Goal: Task Accomplishment & Management: Use online tool/utility

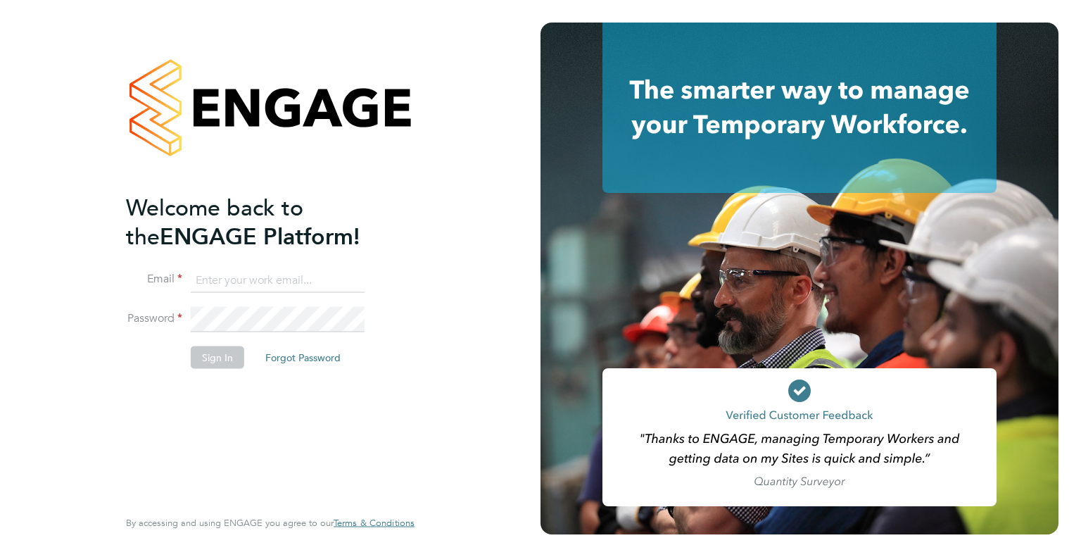
type input "[PERSON_NAME][EMAIL_ADDRESS][PERSON_NAME][DOMAIN_NAME]"
click at [222, 360] on button "Sign In" at bounding box center [218, 357] width 54 height 23
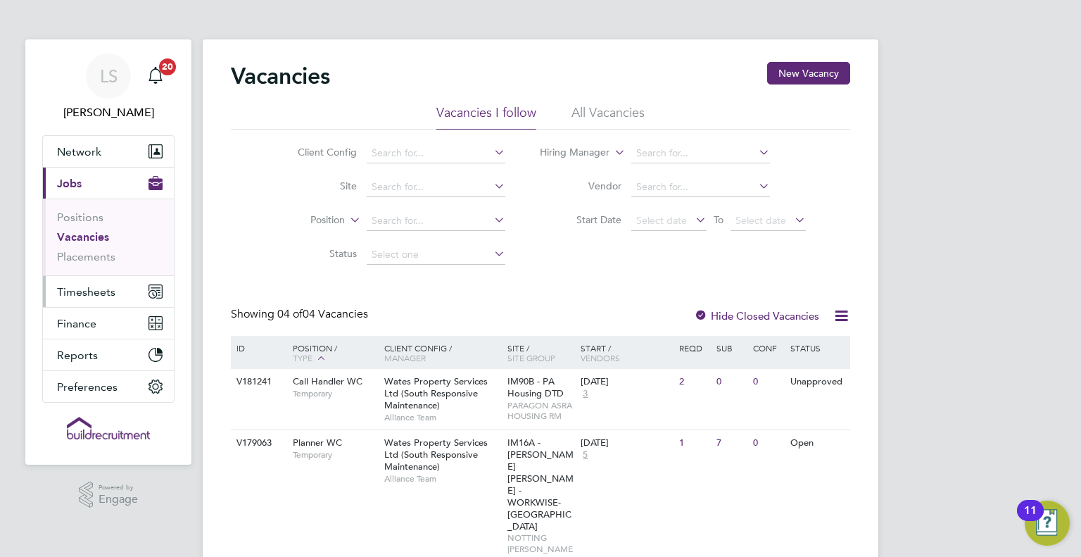
click at [75, 291] on span "Timesheets" at bounding box center [86, 291] width 58 height 13
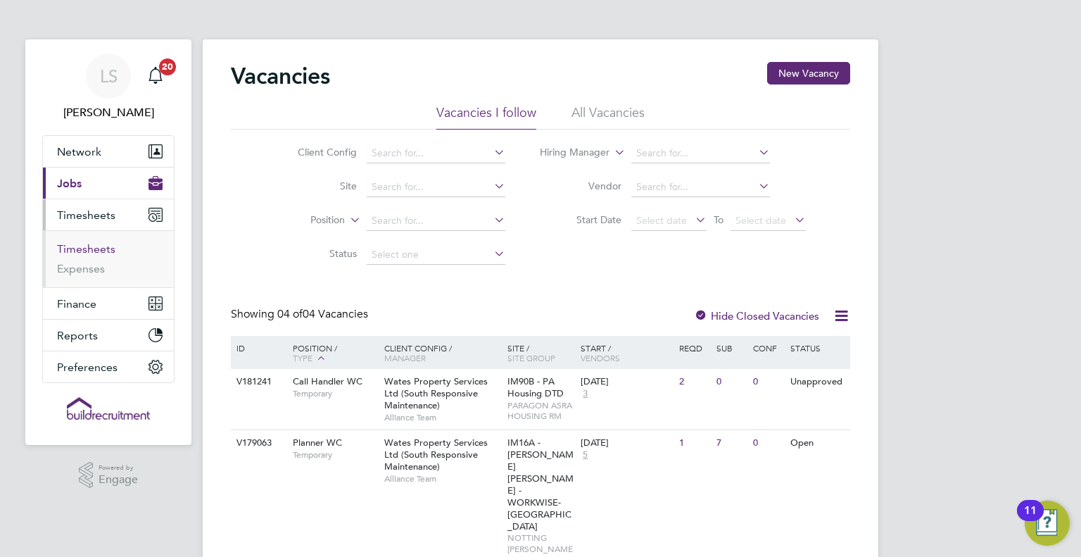
click at [92, 244] on link "Timesheets" at bounding box center [86, 248] width 58 height 13
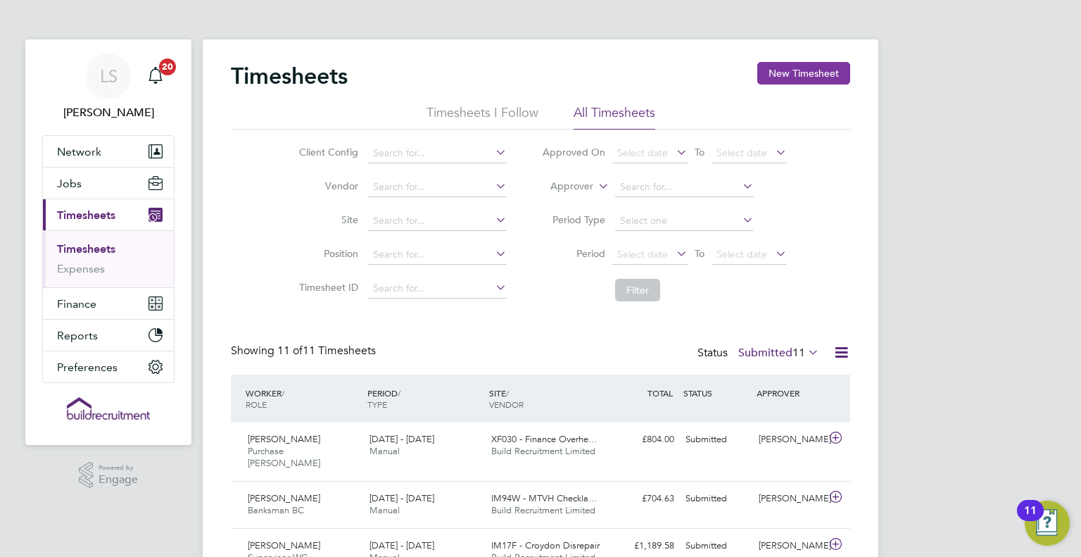
click at [788, 73] on button "New Timesheet" at bounding box center [803, 73] width 93 height 23
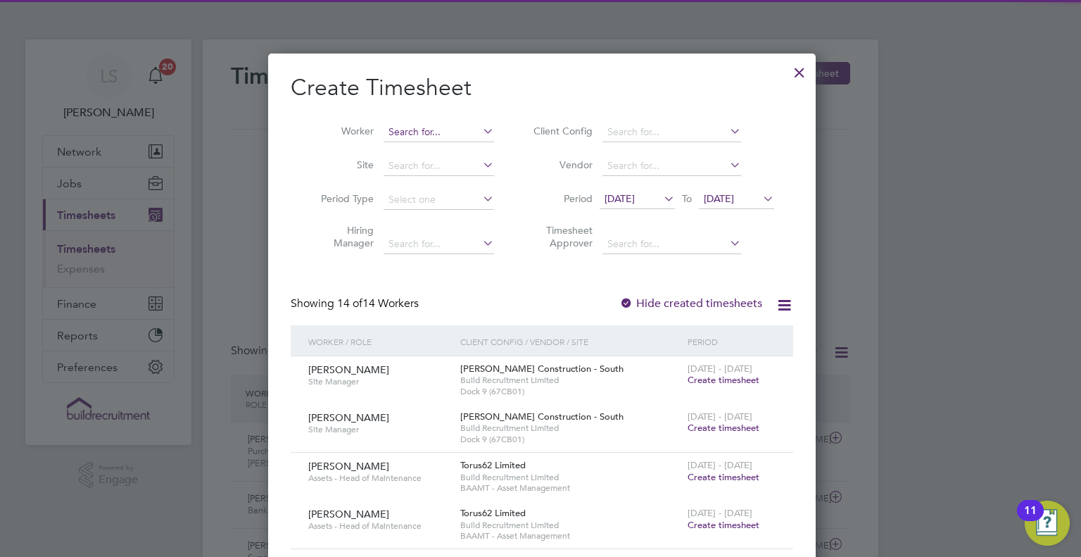
click at [389, 134] on input at bounding box center [439, 132] width 111 height 20
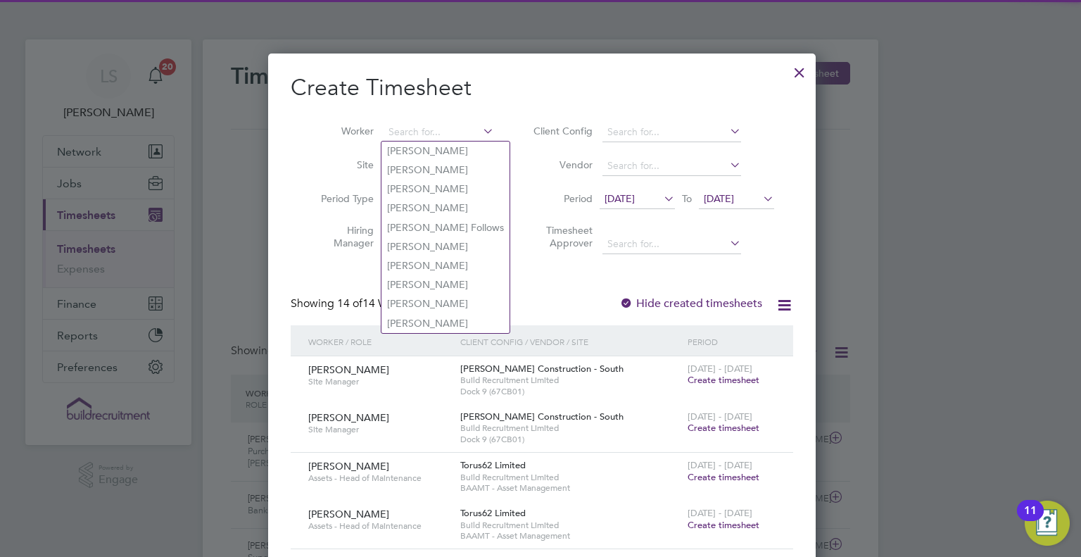
click at [628, 208] on span "[DATE]" at bounding box center [637, 199] width 75 height 19
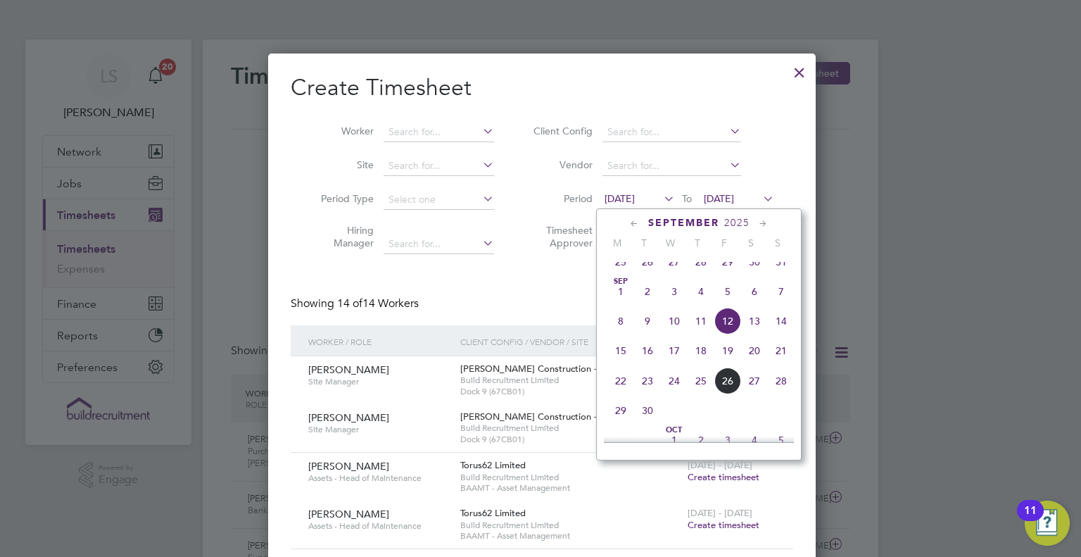
click at [628, 196] on span "[DATE]" at bounding box center [620, 198] width 30 height 13
click at [753, 334] on span "13" at bounding box center [754, 321] width 27 height 27
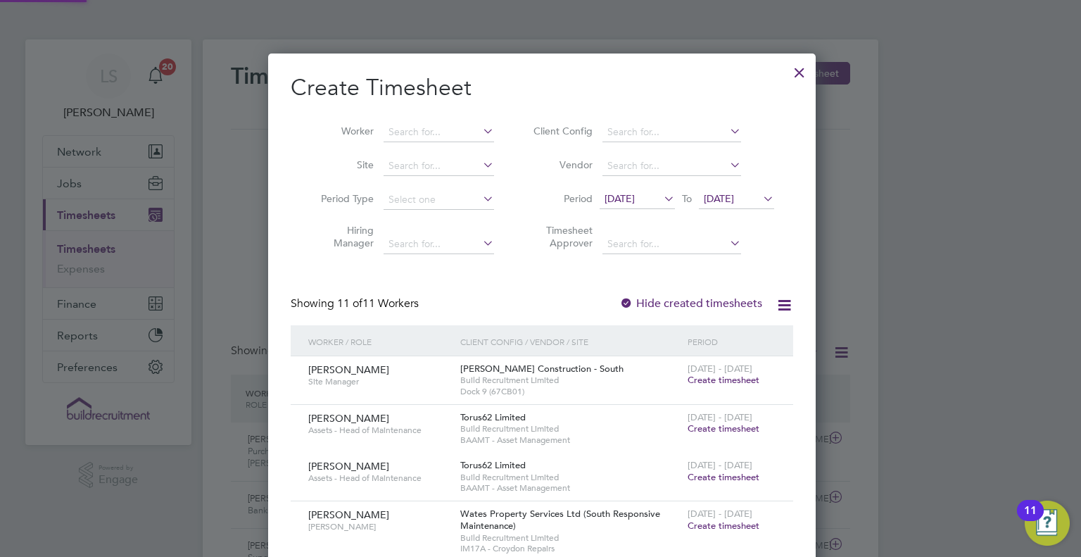
click at [732, 196] on span "[DATE]" at bounding box center [719, 198] width 30 height 13
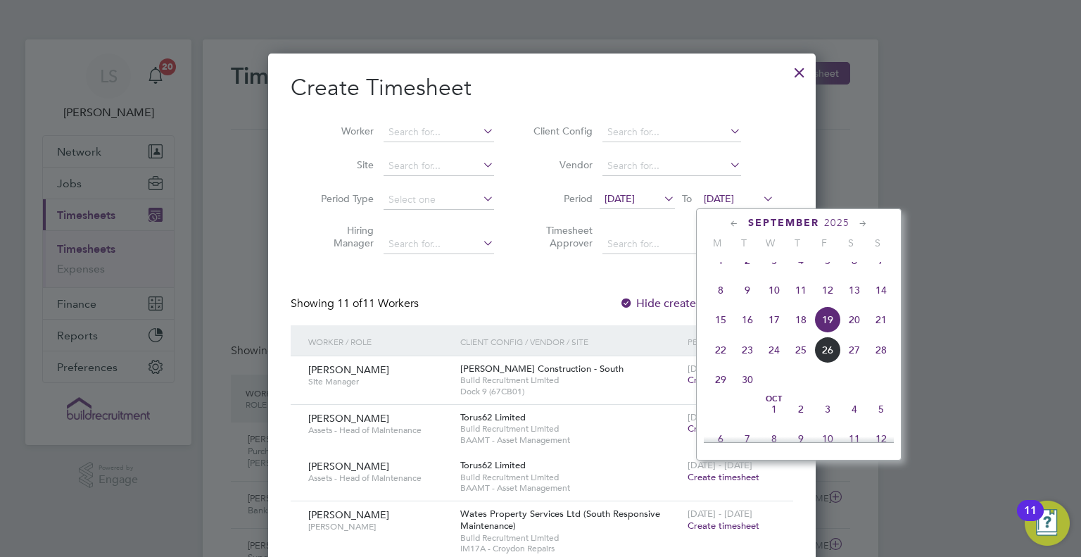
click at [828, 332] on span "19" at bounding box center [827, 319] width 27 height 27
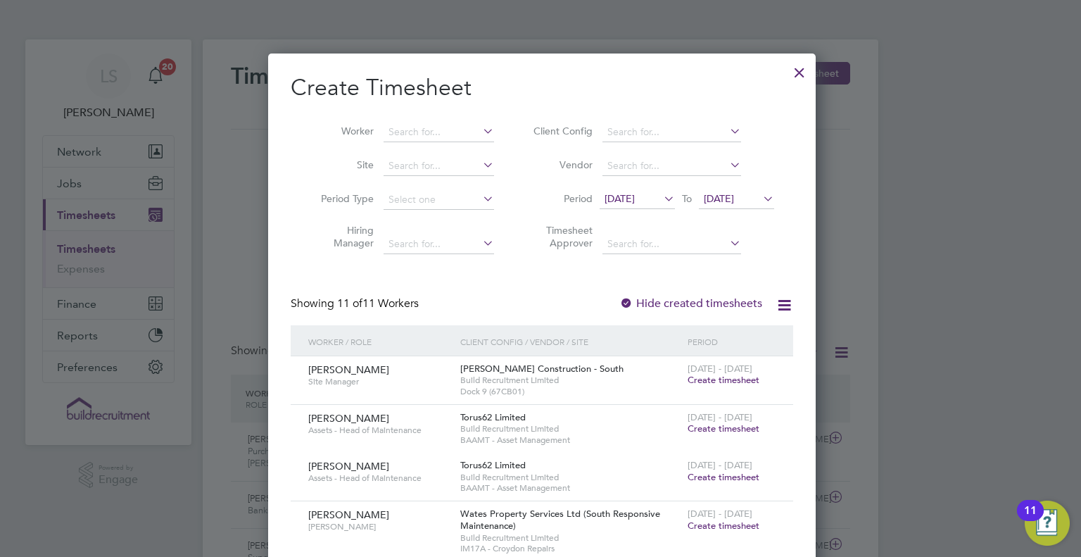
click at [635, 201] on span "[DATE]" at bounding box center [620, 198] width 30 height 13
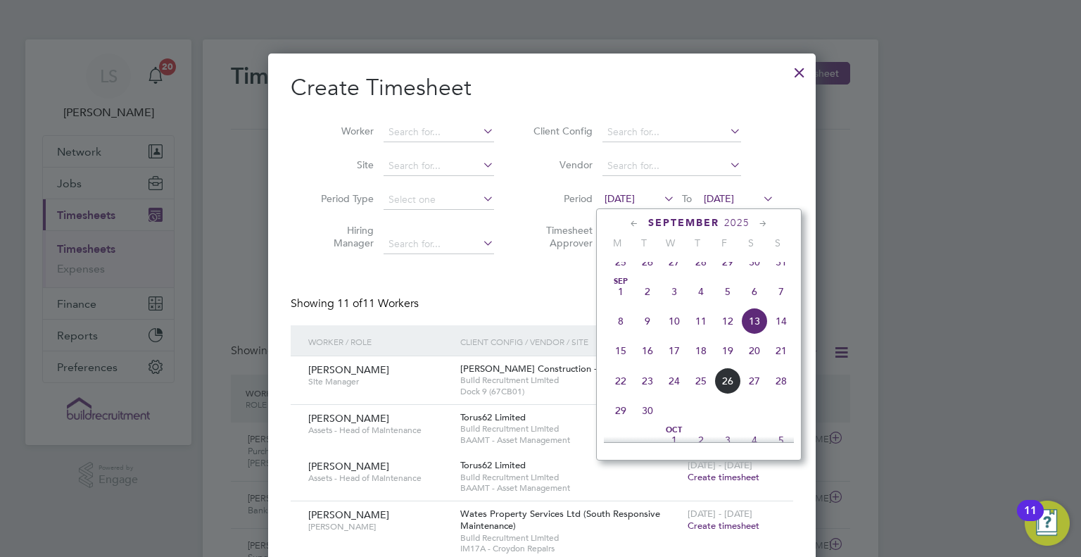
click at [470, 289] on div "Create Timesheet Worker Site Period Type Hiring Manager Client Config Vendor Pe…" at bounding box center [542, 553] width 503 height 960
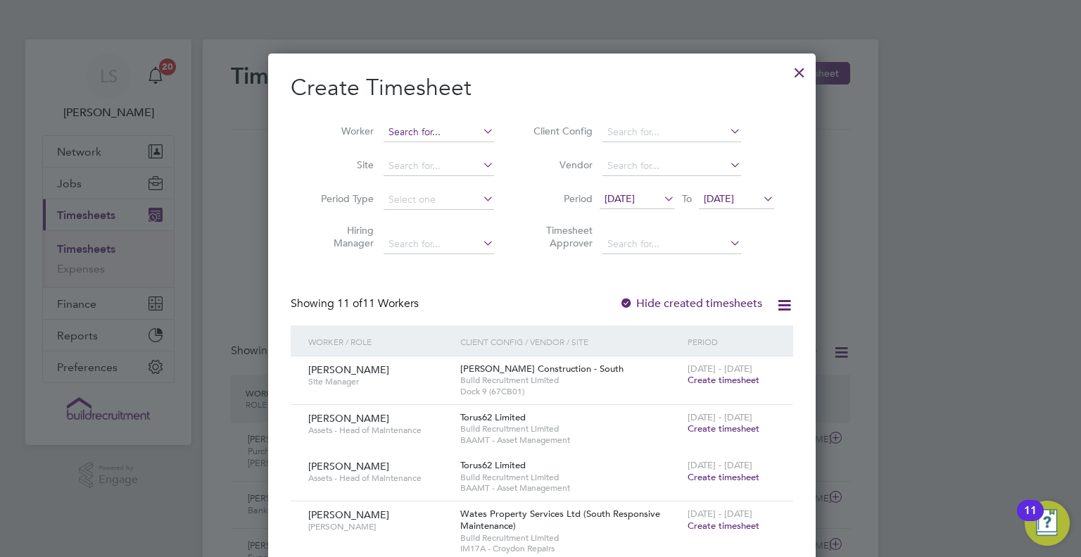
click at [408, 130] on input at bounding box center [439, 132] width 111 height 20
click at [380, 131] on li "Worker" at bounding box center [402, 132] width 219 height 34
click at [653, 304] on label "Hide created timesheets" at bounding box center [690, 303] width 143 height 14
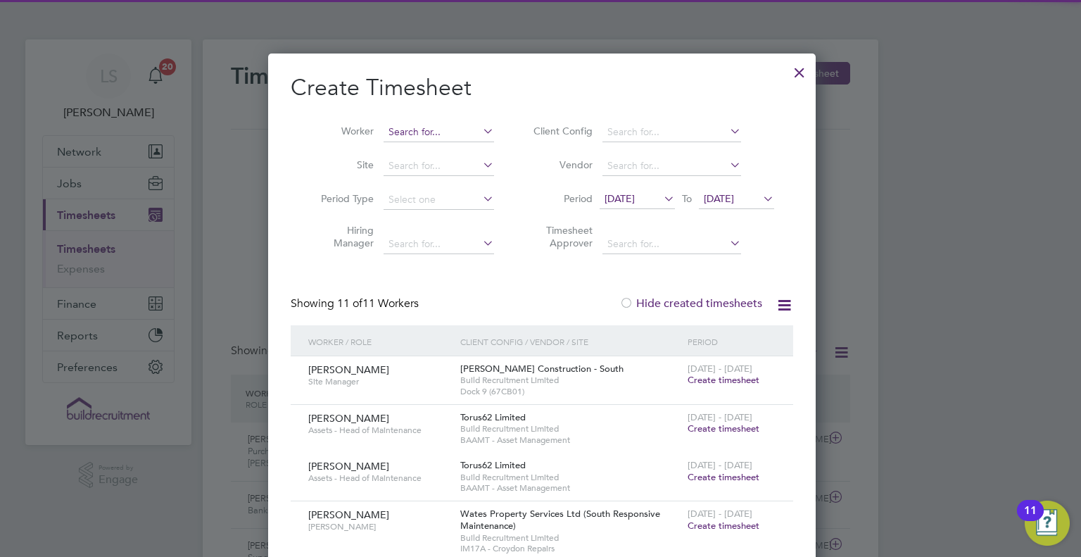
click at [403, 134] on input at bounding box center [439, 132] width 111 height 20
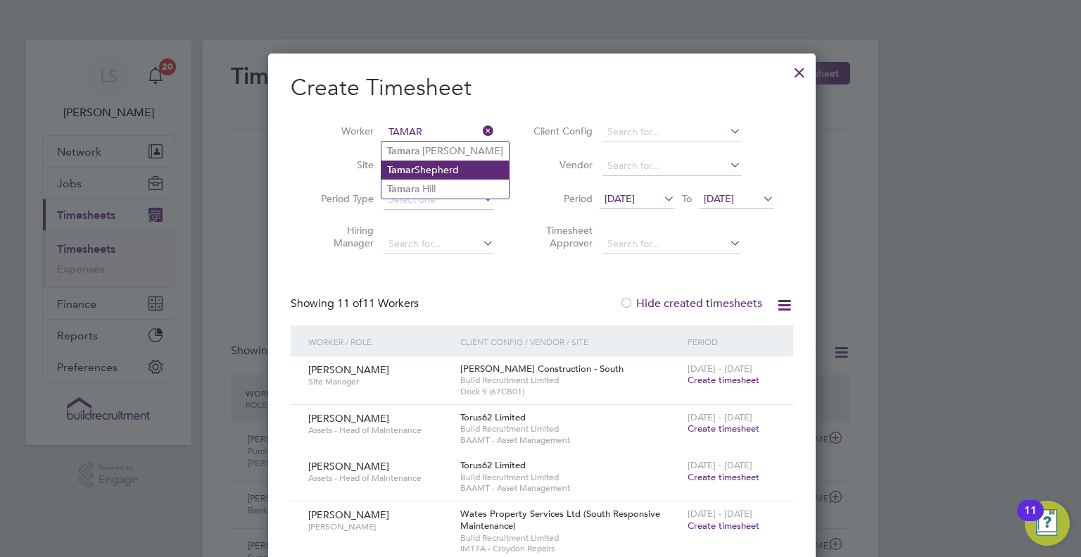
click at [424, 171] on li "[PERSON_NAME]" at bounding box center [445, 170] width 127 height 19
type input "[PERSON_NAME]"
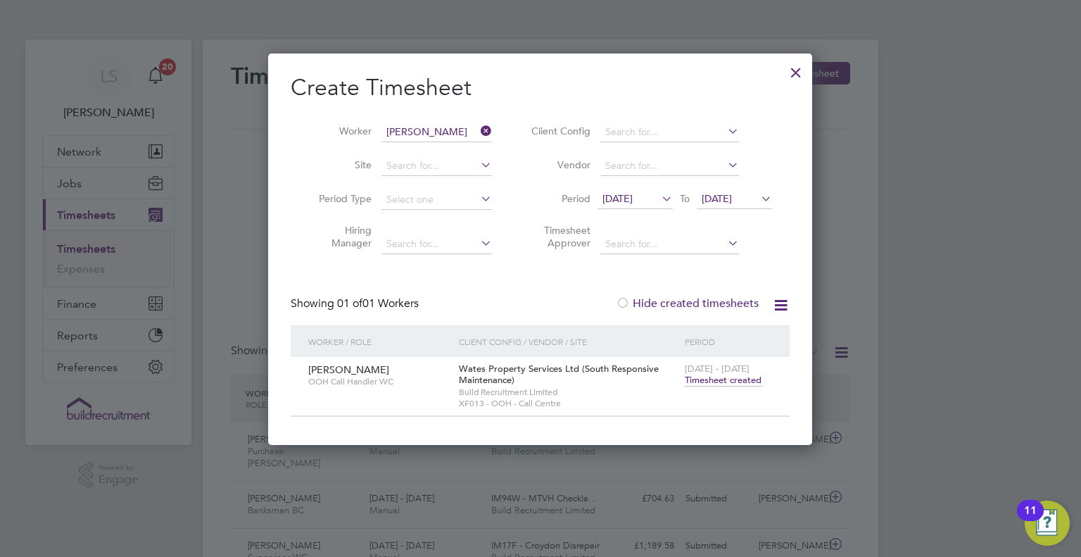
click at [719, 382] on span "Timesheet created" at bounding box center [723, 380] width 77 height 13
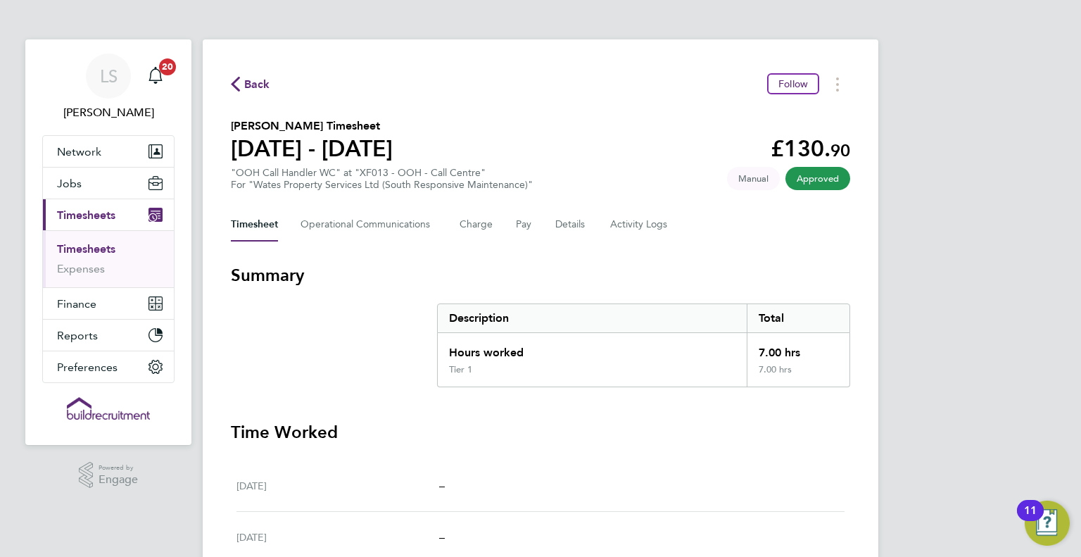
click at [243, 84] on span "Back" at bounding box center [250, 83] width 39 height 13
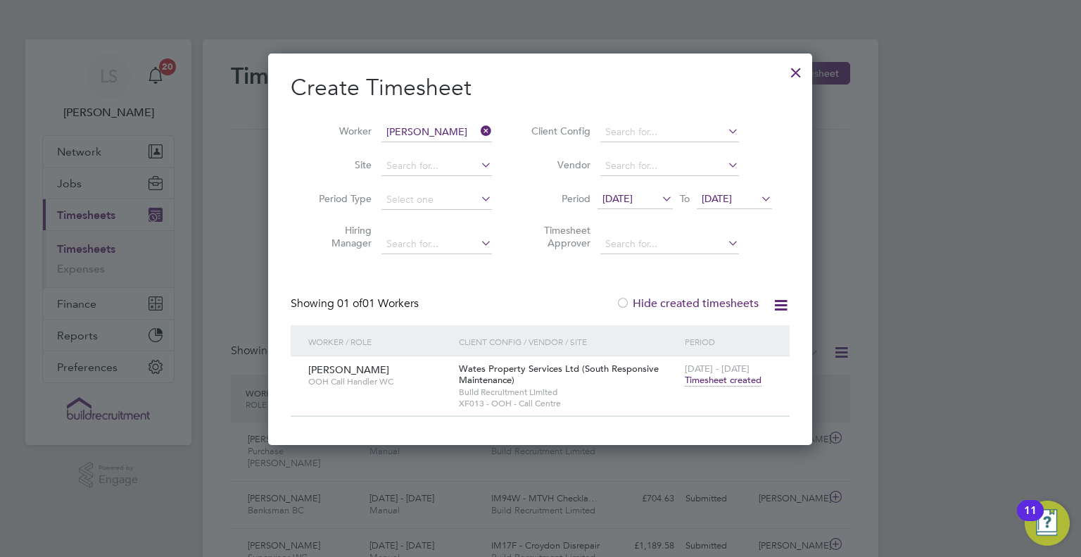
click at [478, 130] on icon at bounding box center [478, 131] width 0 height 20
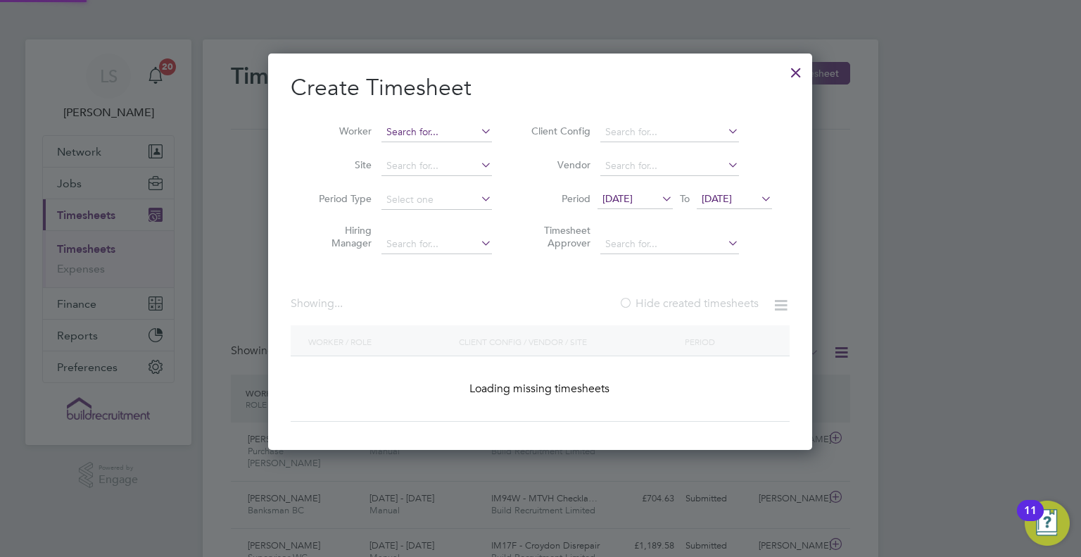
click at [451, 131] on input at bounding box center [437, 132] width 111 height 20
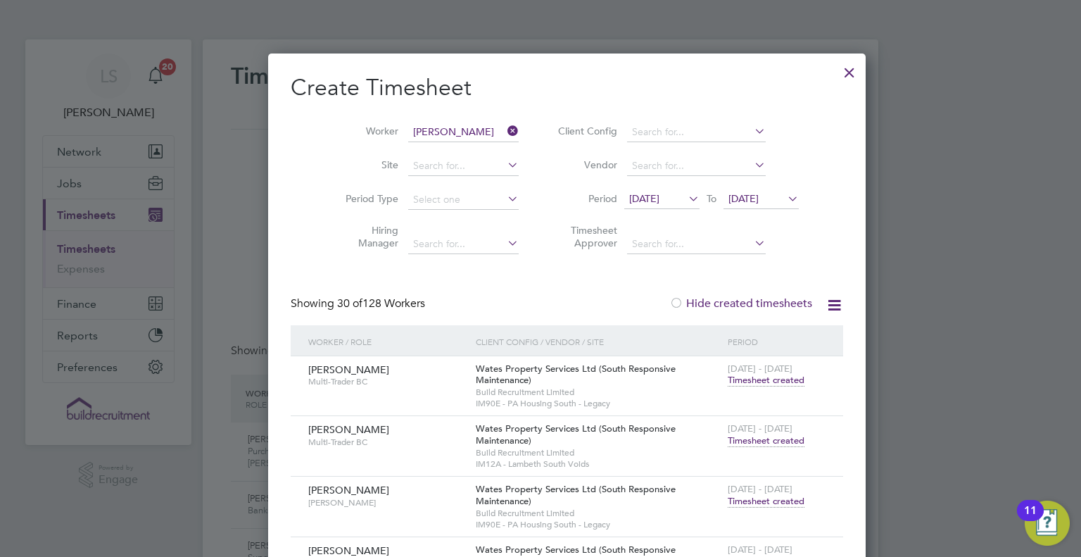
click at [428, 151] on li "[PERSON_NAME]" at bounding box center [469, 150] width 174 height 19
type input "[PERSON_NAME]"
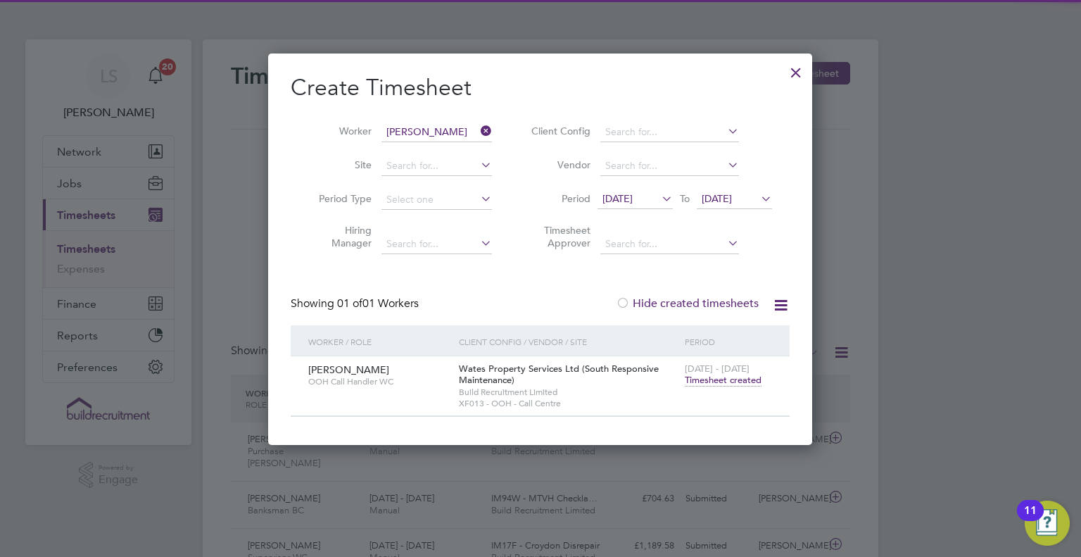
click at [721, 384] on span "Timesheet created" at bounding box center [723, 380] width 77 height 13
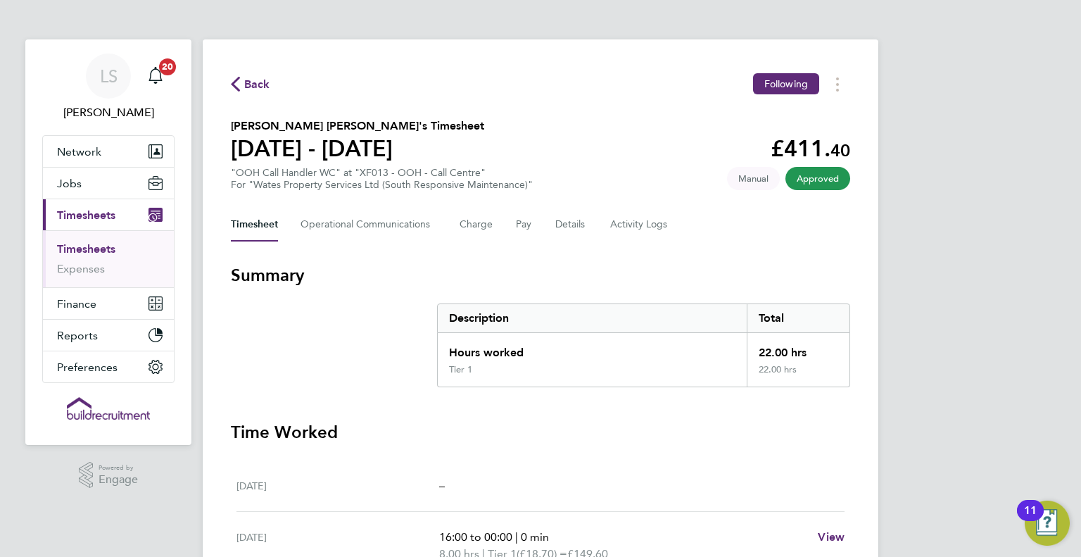
click at [43, 199] on button "Current page: Timesheets" at bounding box center [108, 214] width 131 height 31
click at [253, 89] on span "Back" at bounding box center [257, 84] width 26 height 17
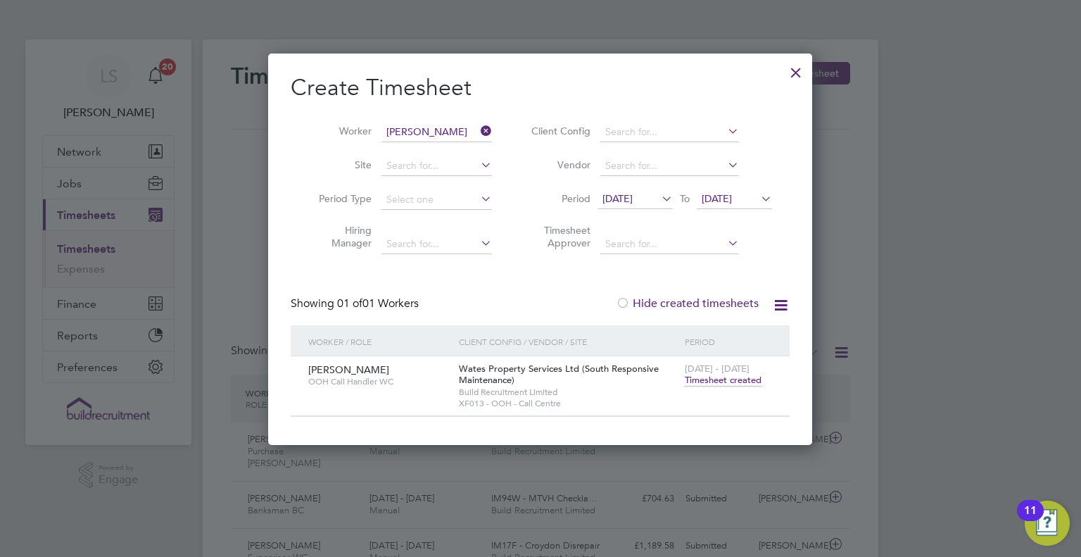
click at [478, 125] on icon at bounding box center [478, 131] width 0 height 20
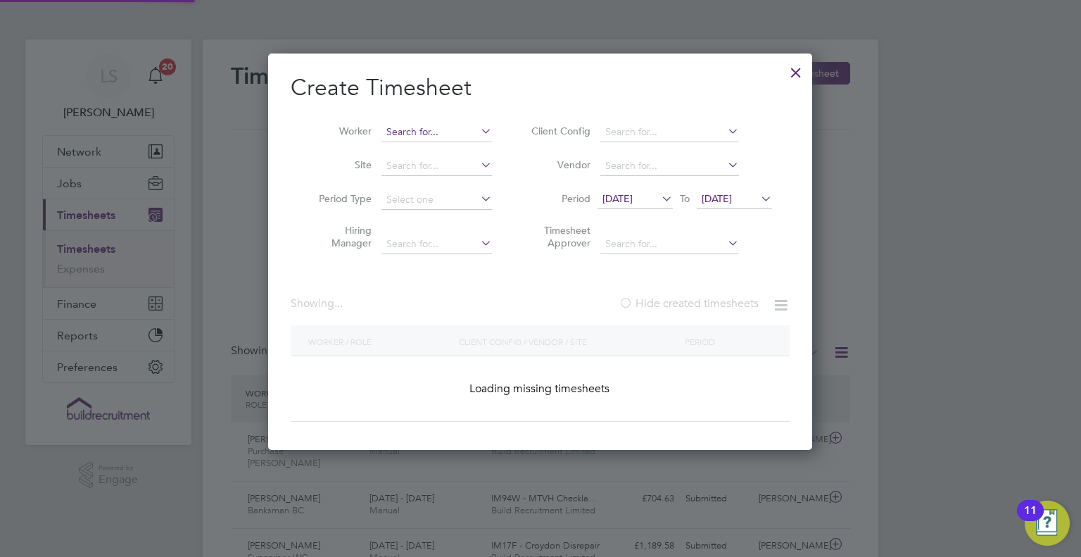
click at [465, 126] on input at bounding box center [437, 132] width 111 height 20
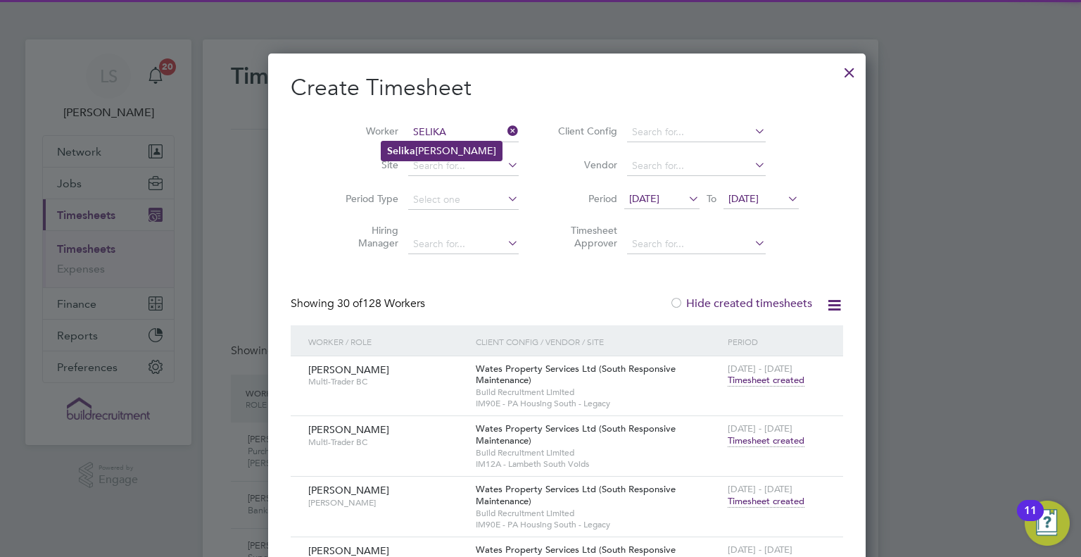
click at [441, 151] on li "[PERSON_NAME]" at bounding box center [442, 150] width 120 height 19
type input "[PERSON_NAME]"
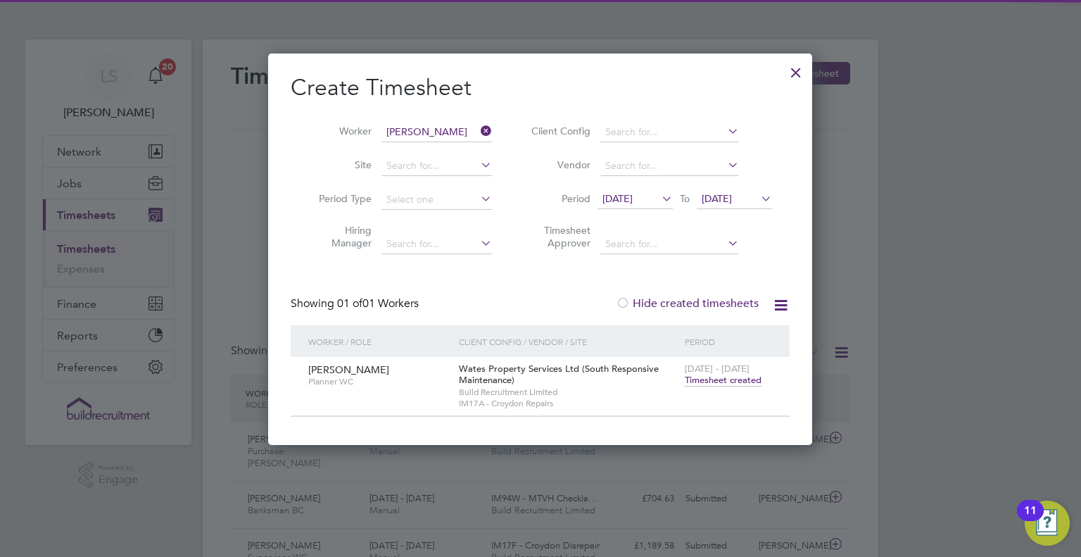
click at [722, 381] on span "Timesheet created" at bounding box center [723, 380] width 77 height 13
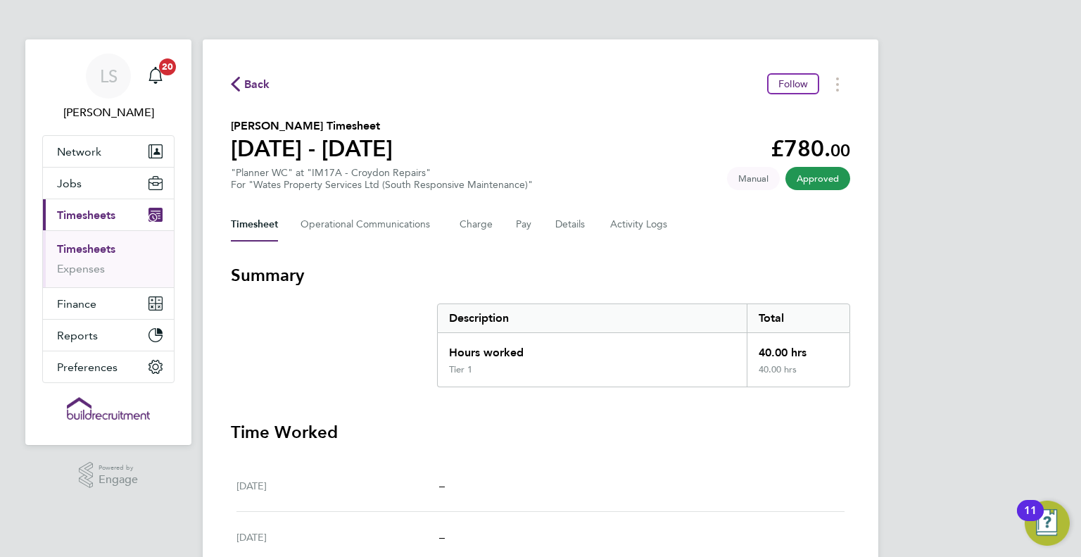
click at [262, 77] on span "Back" at bounding box center [257, 84] width 26 height 17
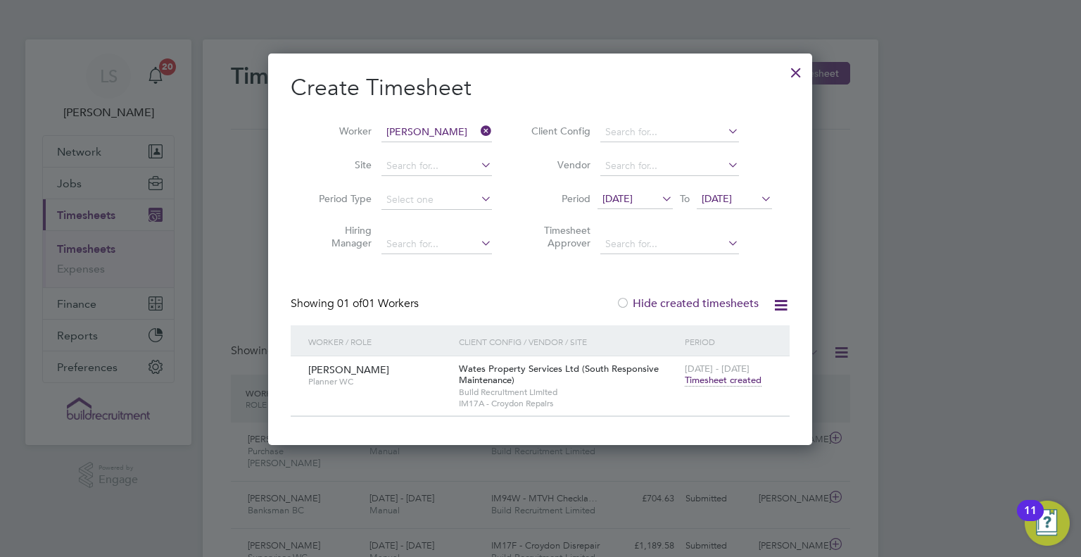
click at [494, 127] on li "Worker [PERSON_NAME]" at bounding box center [400, 132] width 219 height 34
click at [478, 128] on icon at bounding box center [478, 131] width 0 height 20
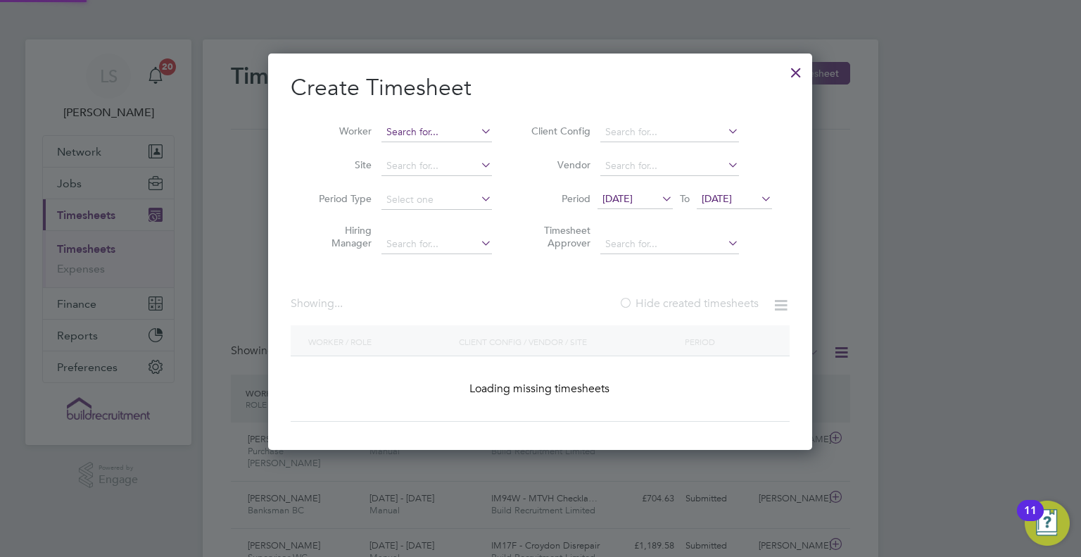
click at [460, 130] on input at bounding box center [437, 132] width 111 height 20
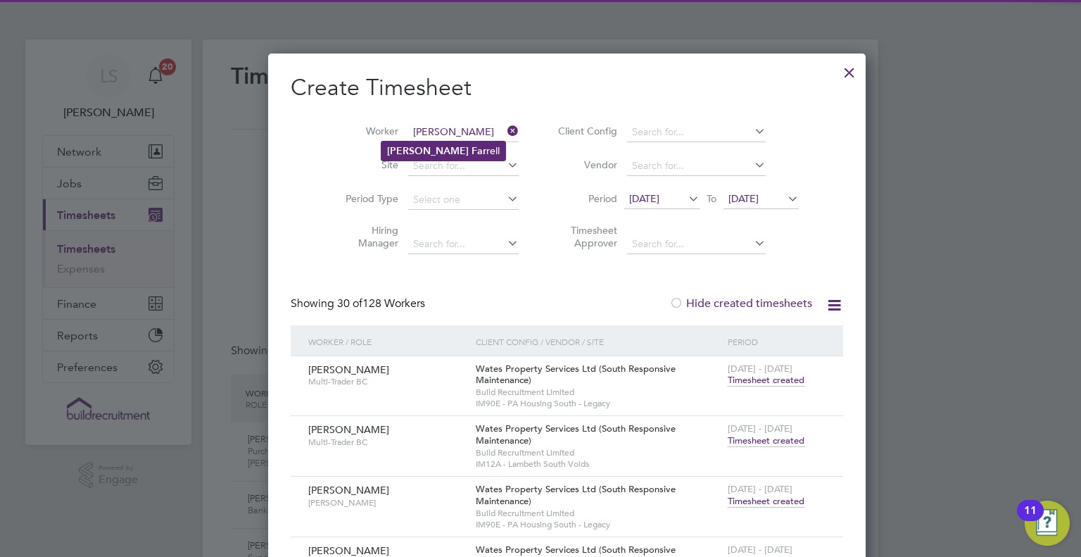
click at [428, 156] on li "[PERSON_NAME] rell" at bounding box center [444, 150] width 124 height 19
type input "[PERSON_NAME]"
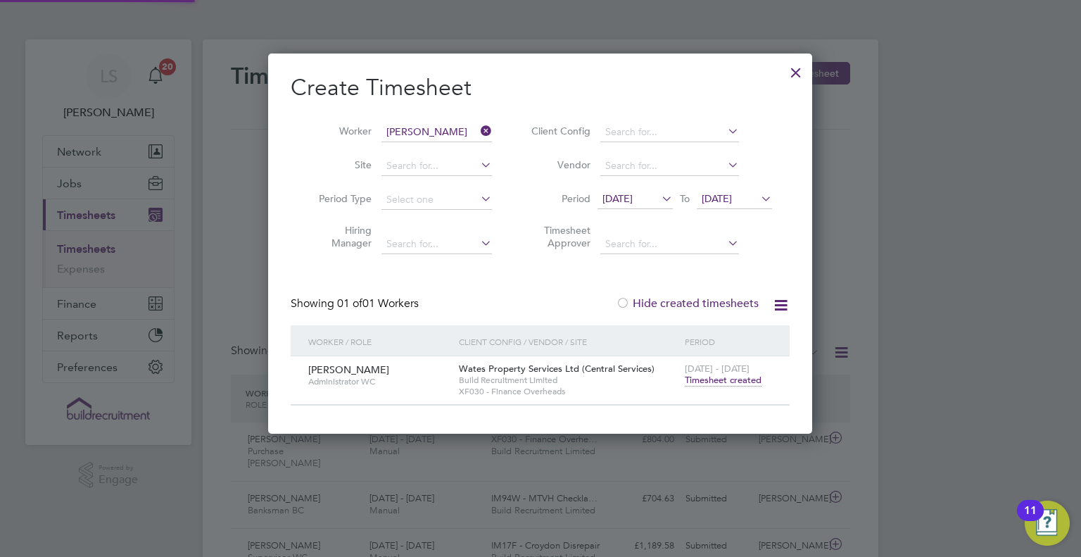
click at [702, 379] on span "Timesheet created" at bounding box center [723, 380] width 77 height 13
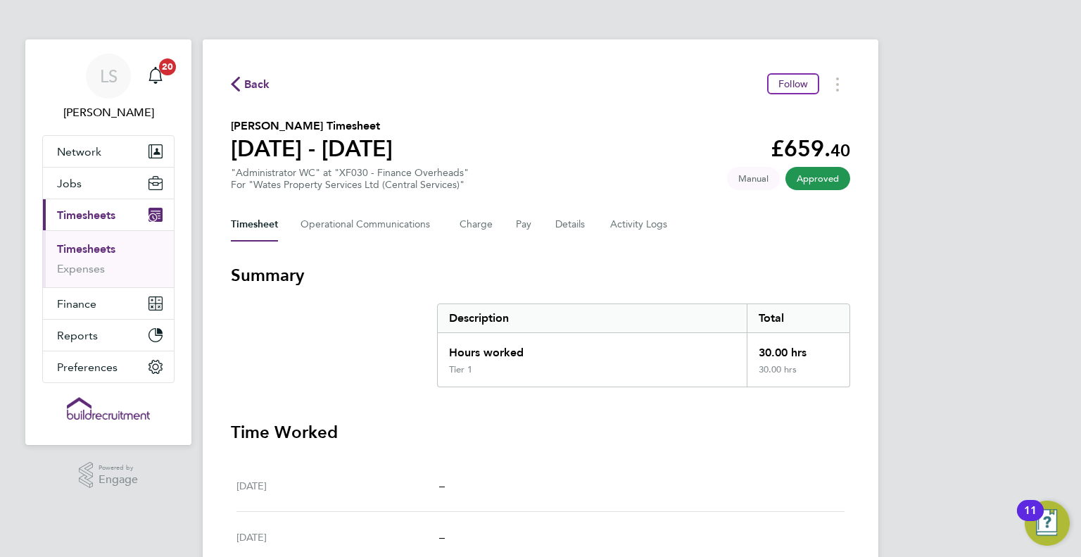
click at [275, 77] on div "Back Follow" at bounding box center [540, 84] width 619 height 22
click at [251, 87] on span "Back" at bounding box center [257, 84] width 26 height 17
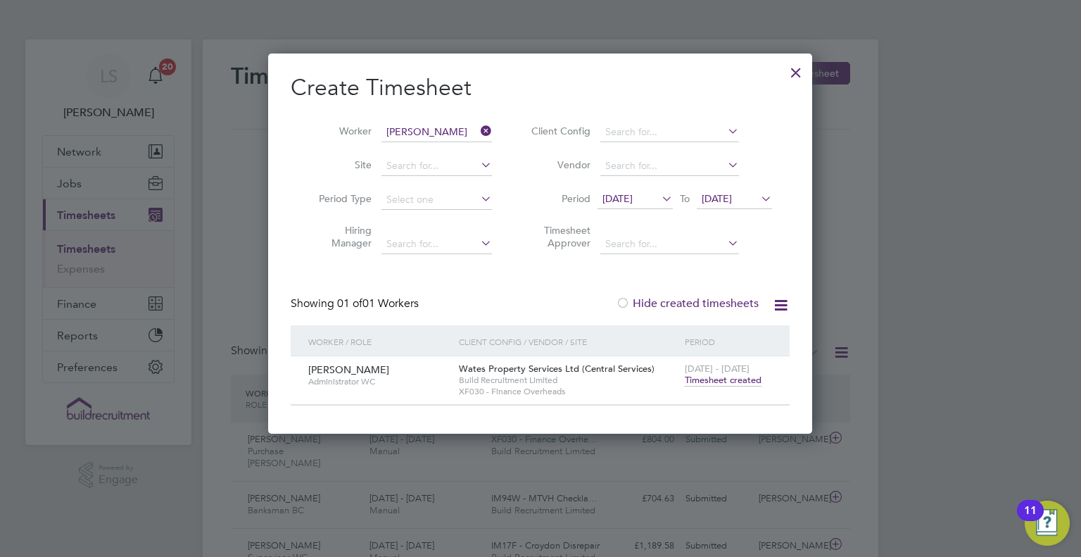
drag, startPoint x: 490, startPoint y: 129, endPoint x: 470, endPoint y: 127, distance: 20.5
click at [478, 129] on icon at bounding box center [478, 131] width 0 height 20
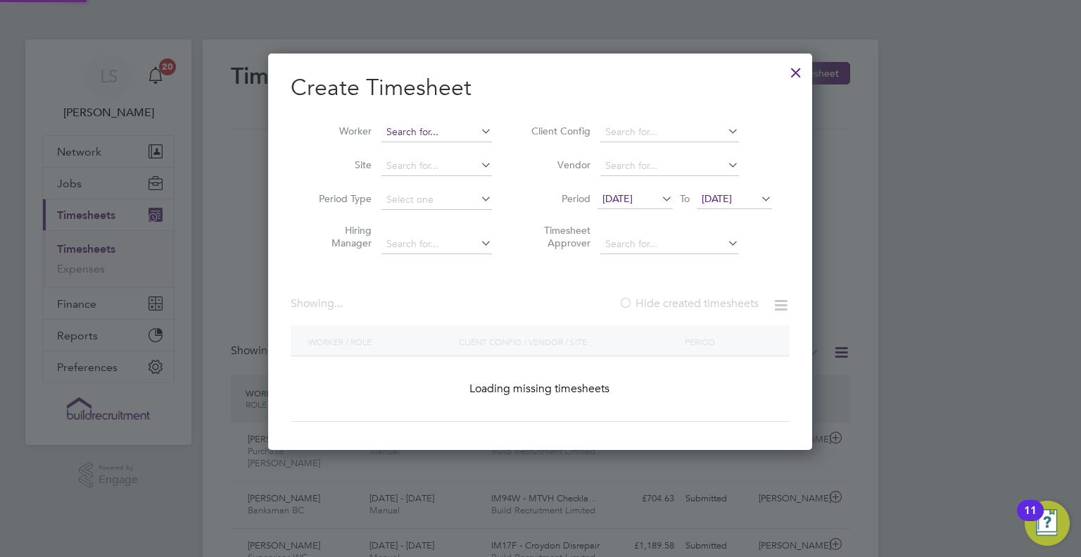
click at [462, 132] on input at bounding box center [437, 132] width 111 height 20
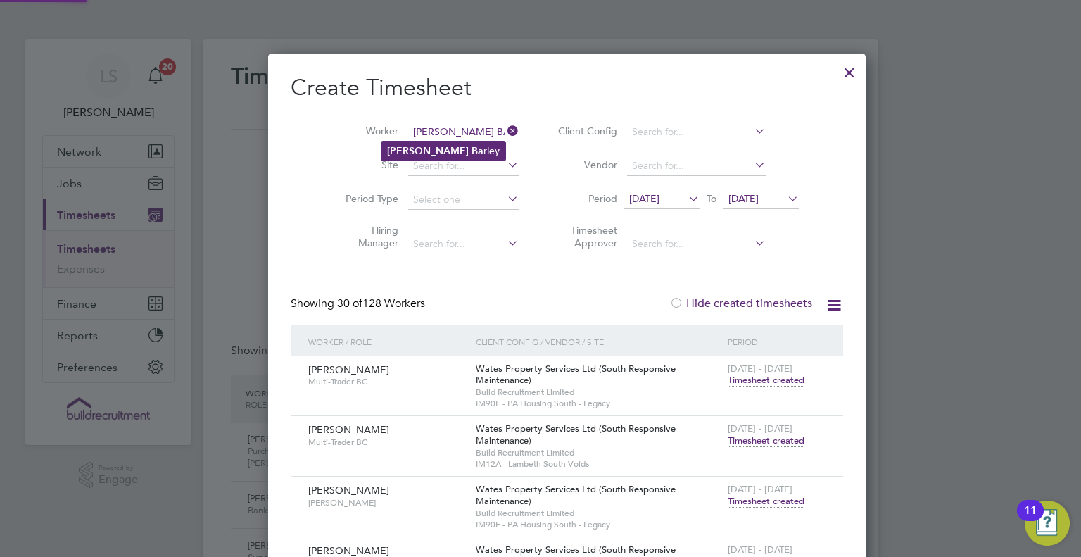
click at [465, 142] on li "[PERSON_NAME] Ba rley" at bounding box center [444, 150] width 124 height 19
type input "[PERSON_NAME]"
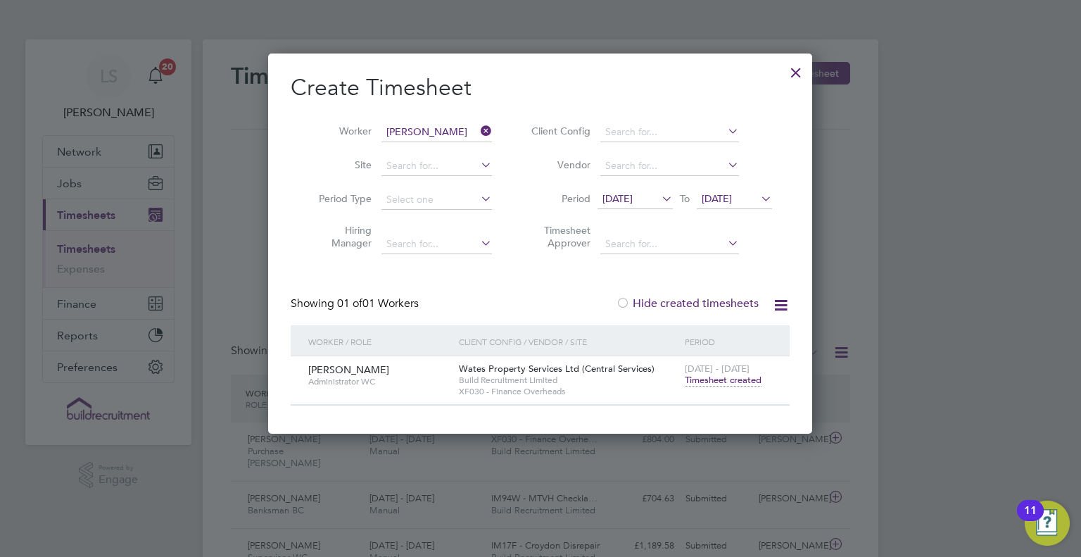
click at [728, 382] on span "Timesheet created" at bounding box center [723, 380] width 77 height 13
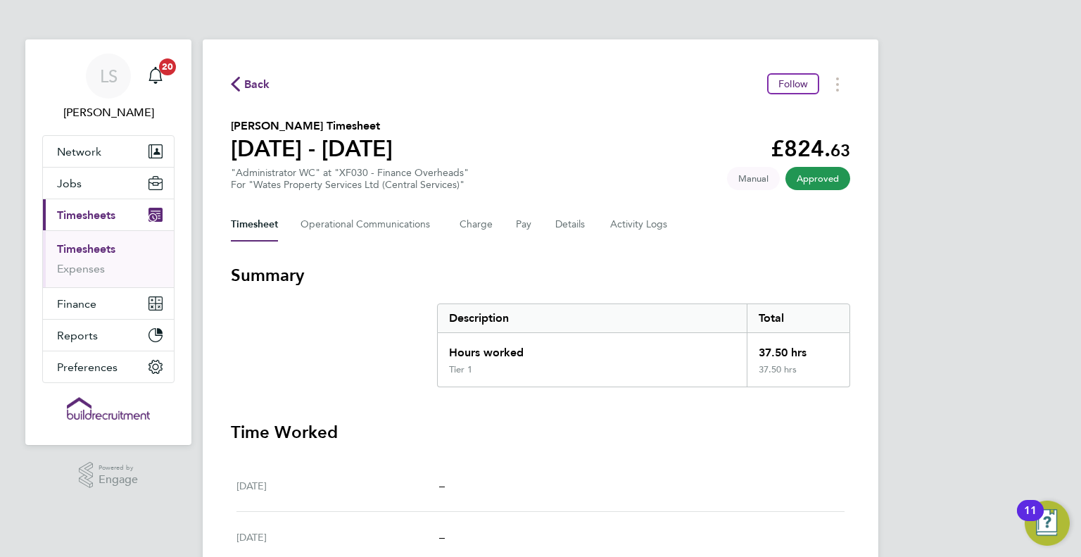
click at [43, 199] on button "Current page: Timesheets" at bounding box center [108, 214] width 131 height 31
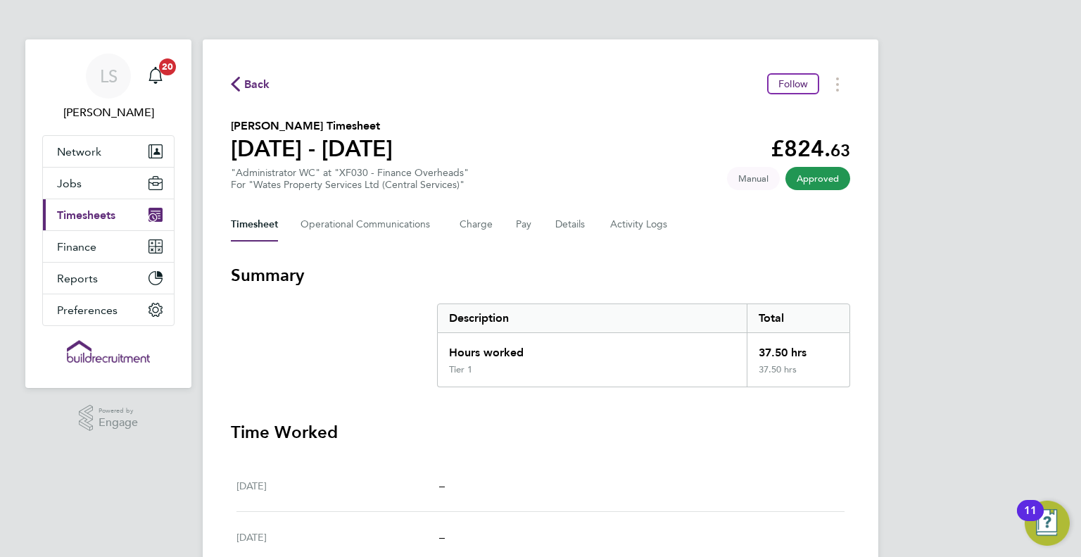
click at [239, 86] on icon "button" at bounding box center [235, 84] width 9 height 15
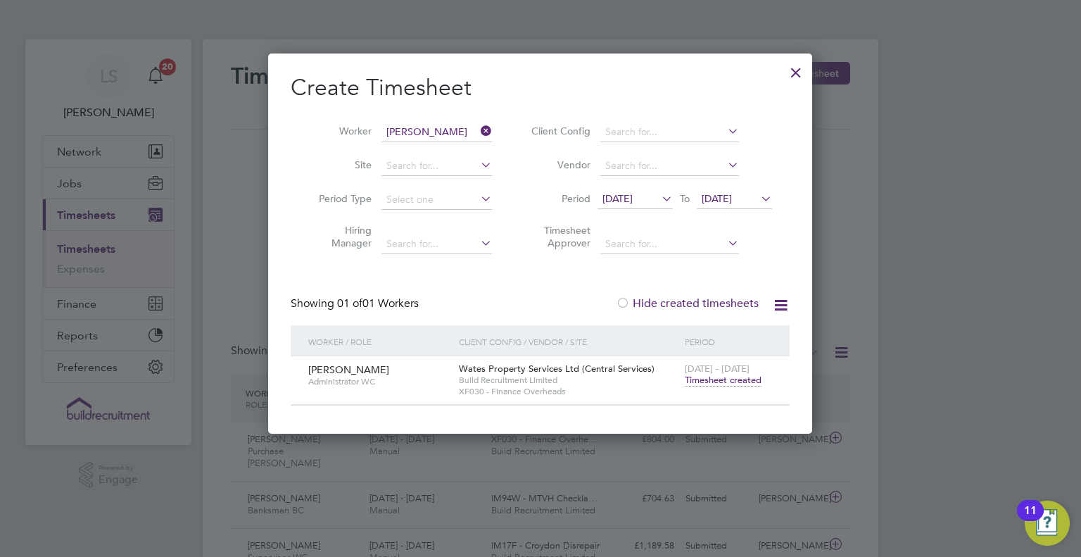
click at [478, 126] on icon at bounding box center [478, 131] width 0 height 20
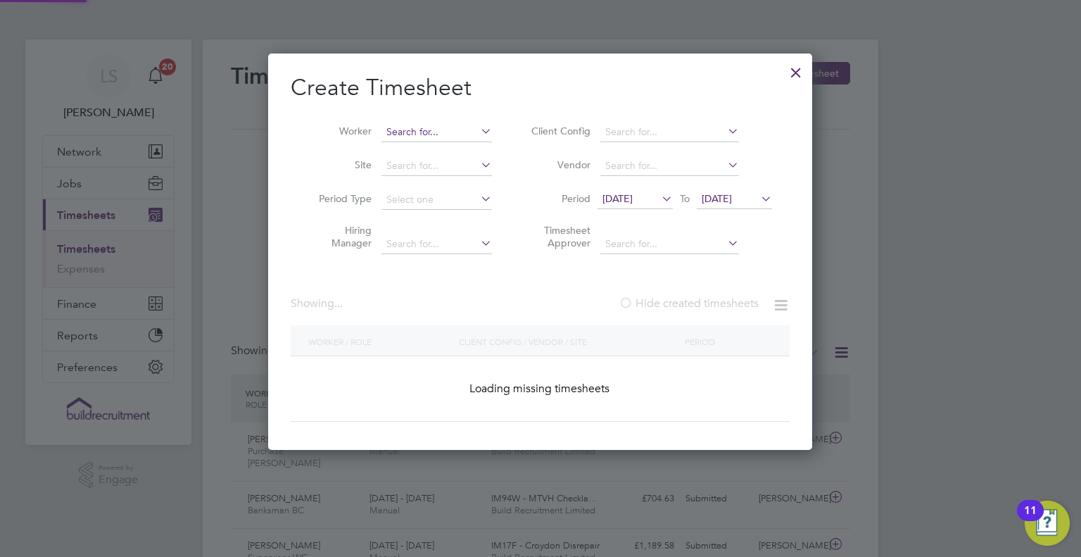
click at [461, 127] on input at bounding box center [437, 132] width 111 height 20
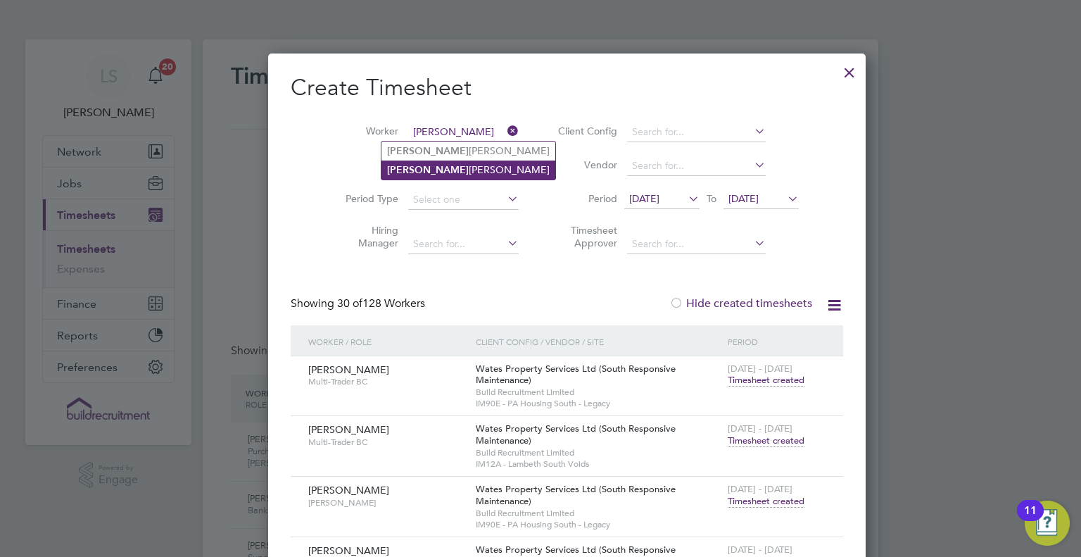
click at [441, 172] on li "[PERSON_NAME]" at bounding box center [469, 170] width 174 height 19
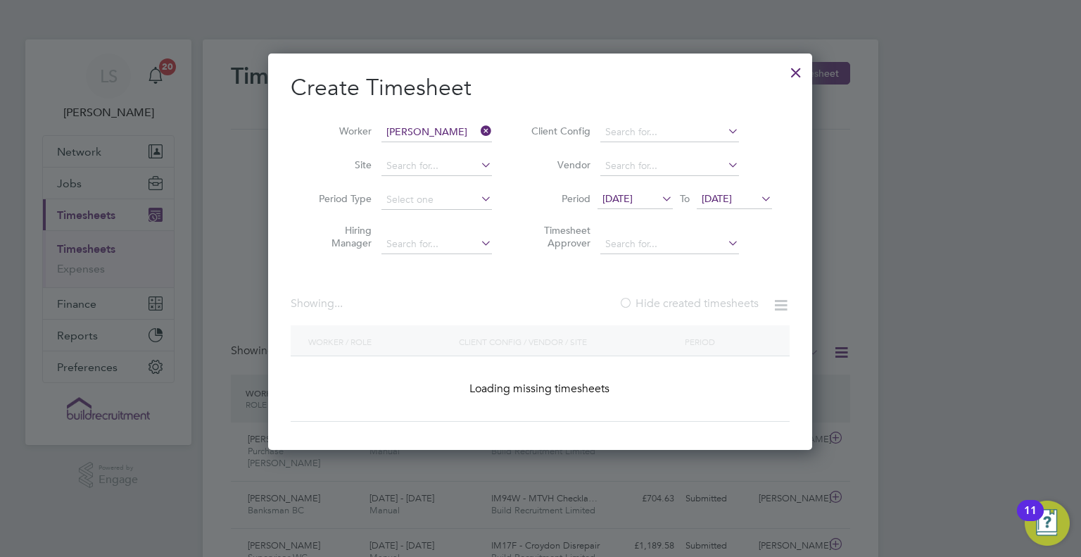
type input "[PERSON_NAME]"
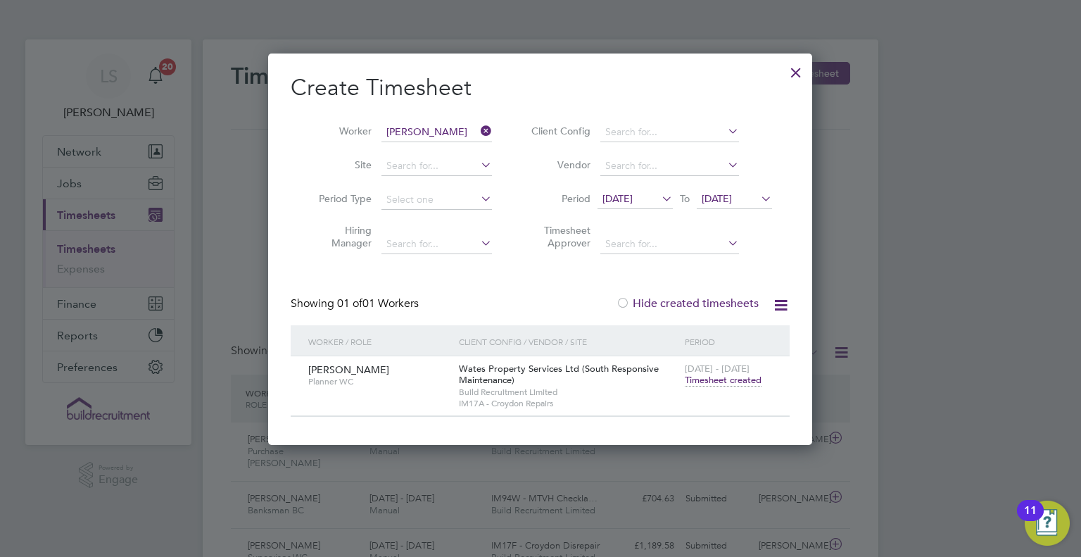
click at [743, 385] on span "Timesheet created" at bounding box center [723, 380] width 77 height 13
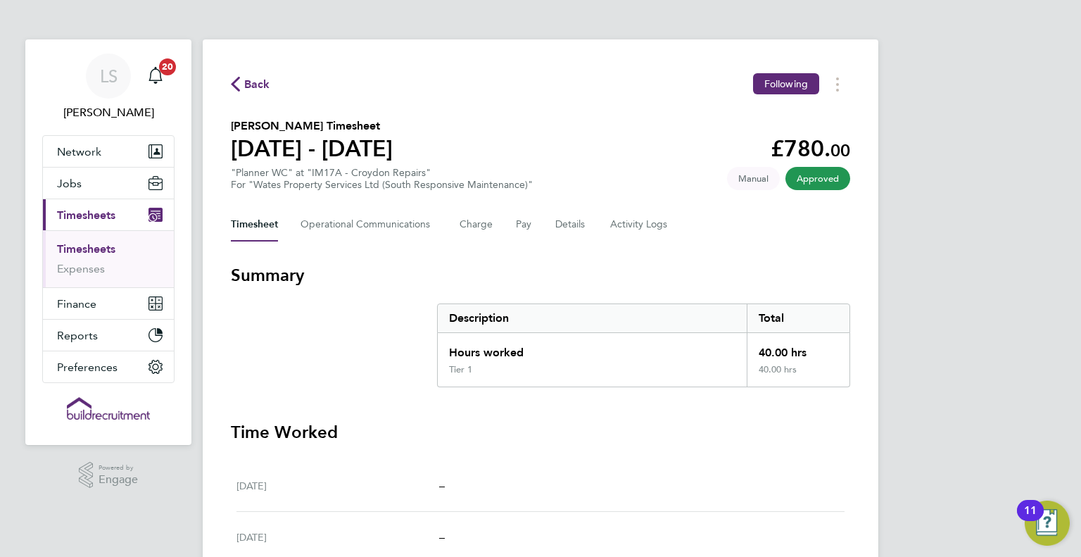
click at [257, 80] on span "Back" at bounding box center [257, 84] width 26 height 17
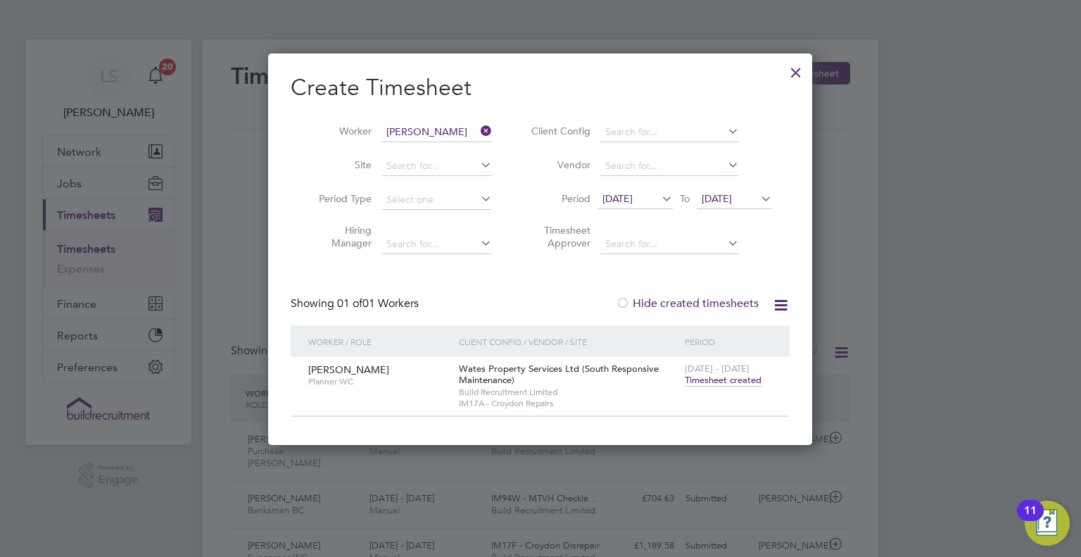
click at [478, 130] on icon at bounding box center [478, 131] width 0 height 20
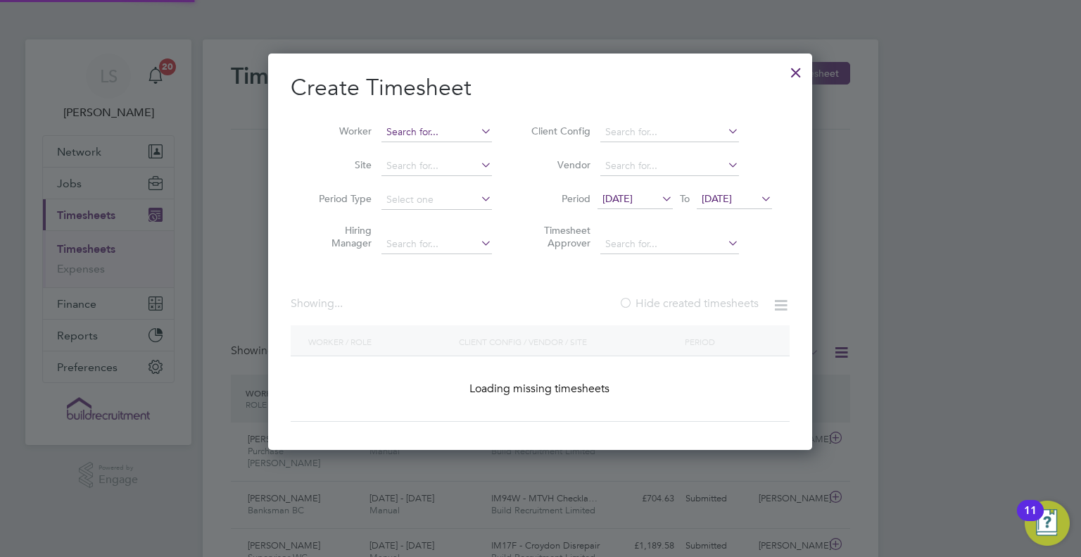
click at [467, 129] on input at bounding box center [437, 132] width 111 height 20
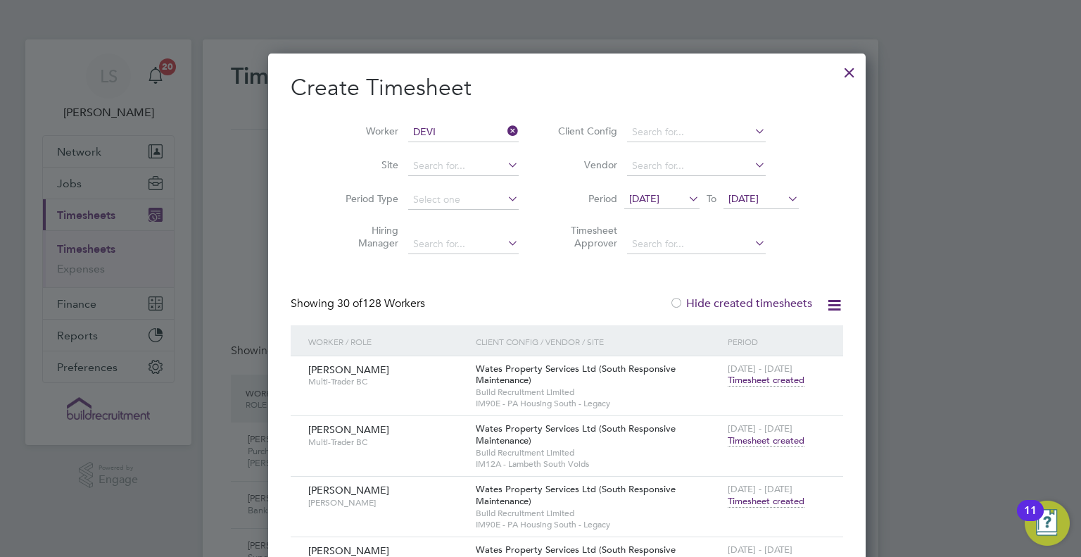
click at [423, 143] on li "[PERSON_NAME]" at bounding box center [438, 150] width 113 height 19
type input "[PERSON_NAME]"
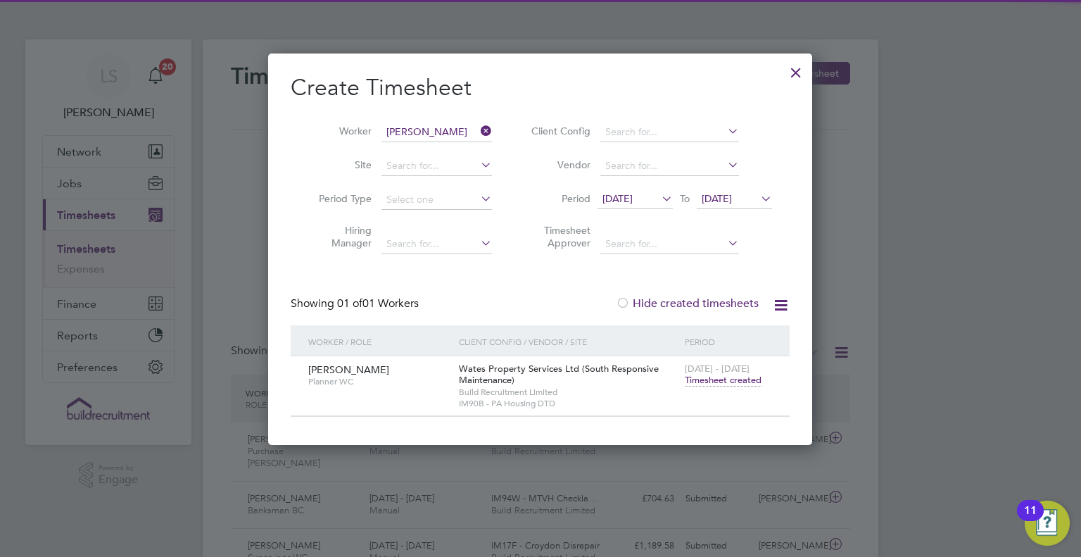
click at [747, 383] on span "Timesheet created" at bounding box center [723, 380] width 77 height 13
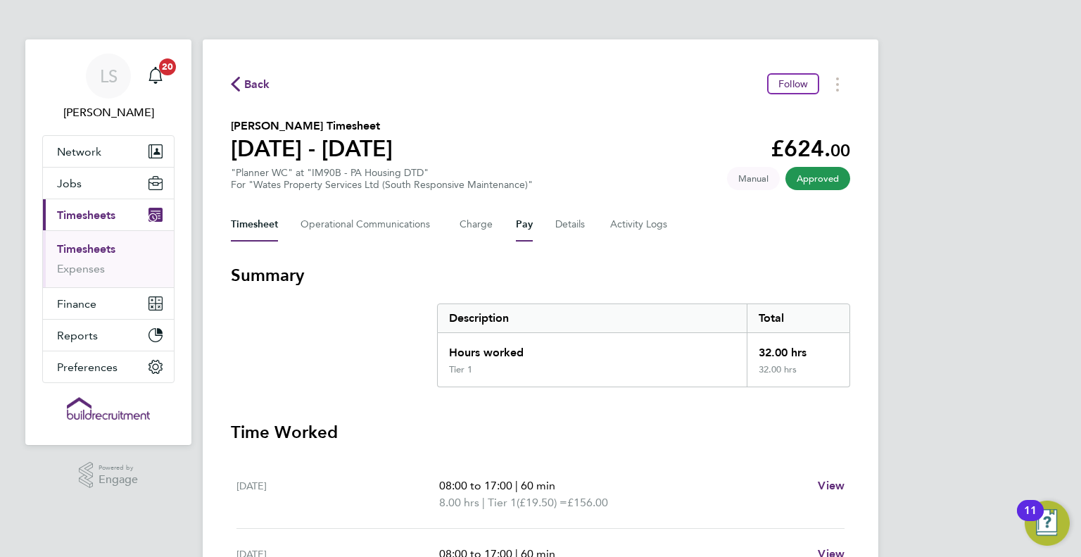
click at [527, 233] on button "Pay" at bounding box center [524, 225] width 17 height 34
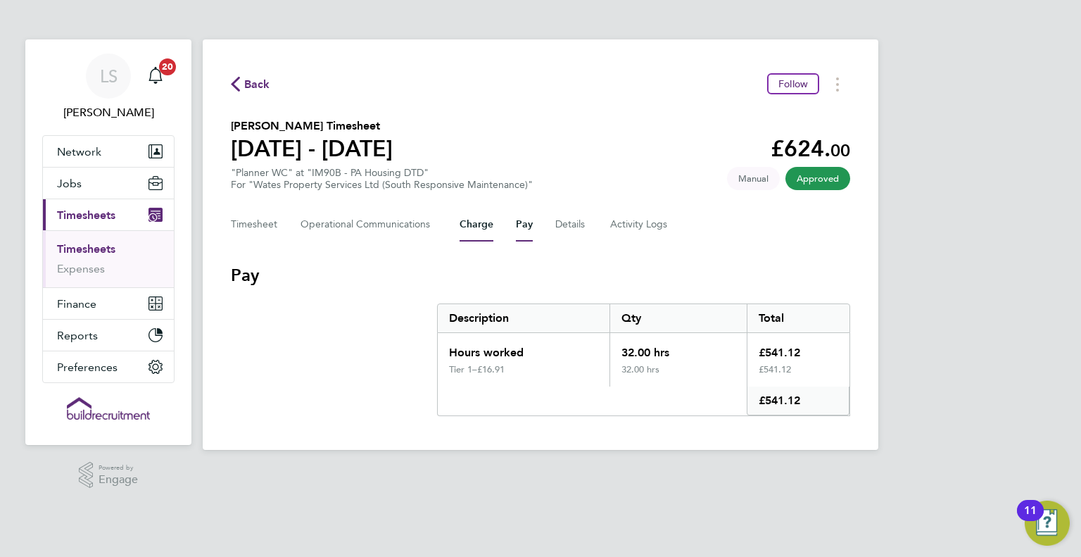
click at [470, 232] on button "Charge" at bounding box center [477, 225] width 34 height 34
click at [395, 304] on section "Charge Description Qty Total Hours worked 32.00 hrs £624.00 Tier 1 – £19.50 32.…" at bounding box center [540, 340] width 619 height 152
click at [524, 217] on button "Pay" at bounding box center [524, 225] width 17 height 34
click at [473, 222] on button "Charge" at bounding box center [477, 225] width 34 height 34
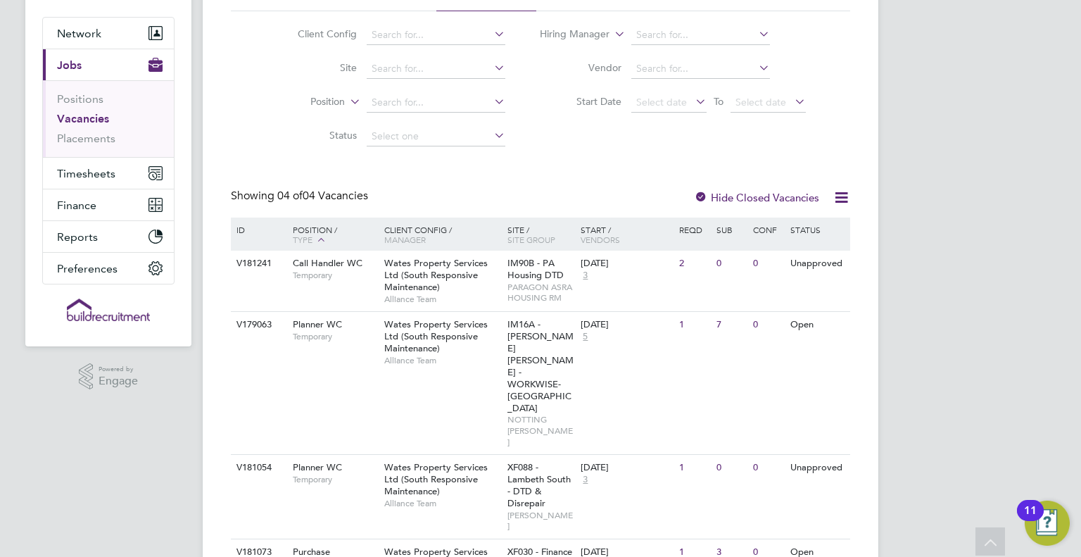
scroll to position [141, 0]
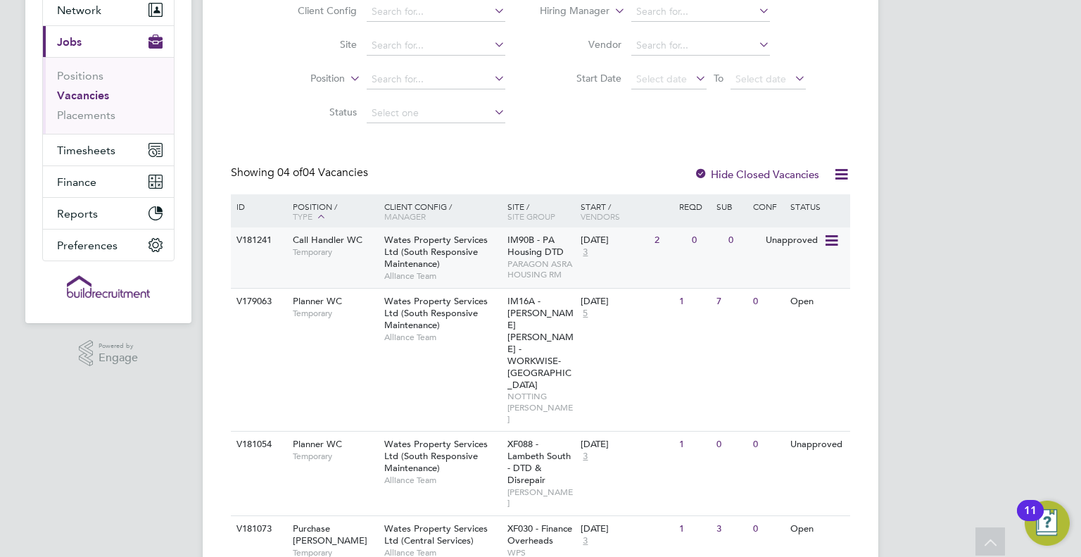
click at [365, 237] on div "Call Handler WC Temporary" at bounding box center [331, 245] width 99 height 37
click at [342, 516] on div "Purchase Ledger WC Temporary" at bounding box center [331, 540] width 99 height 49
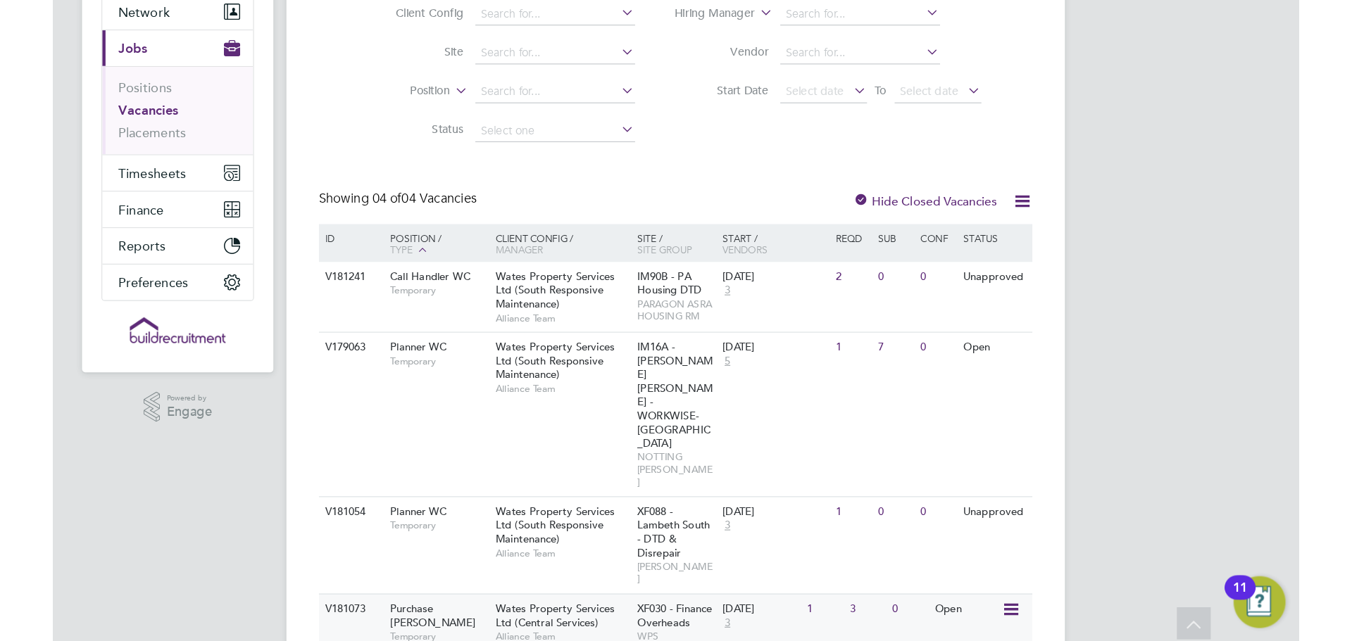
scroll to position [58, 0]
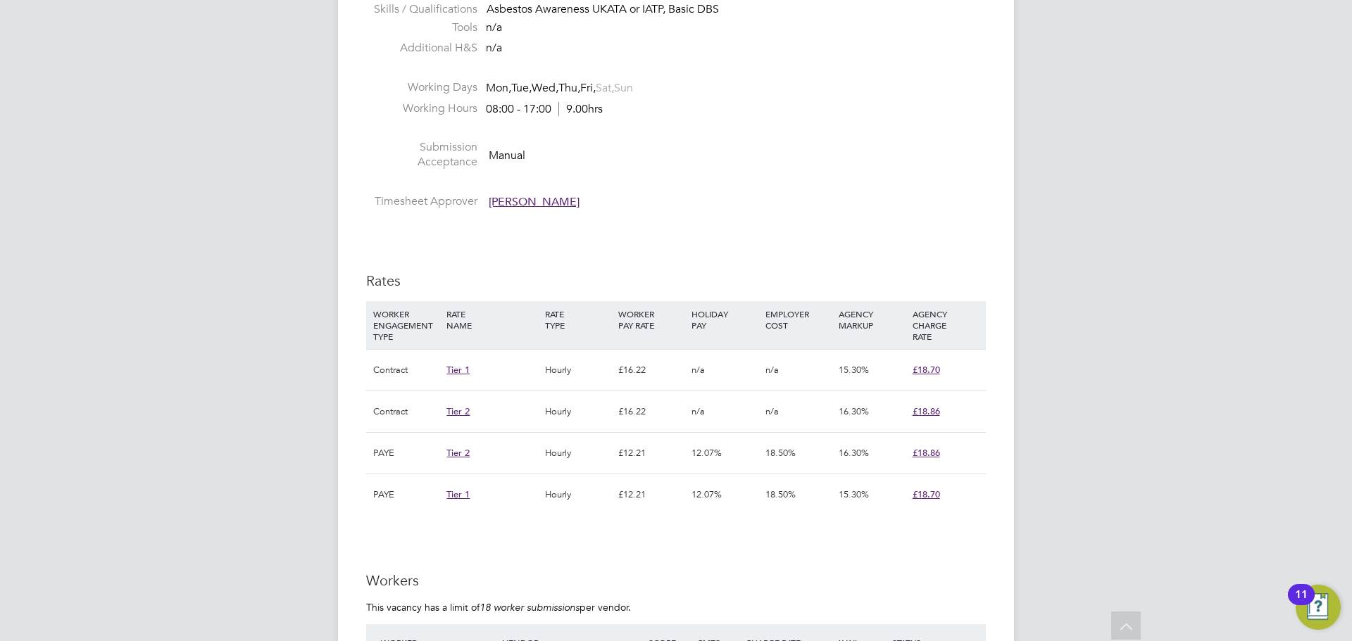
scroll to position [7, 7]
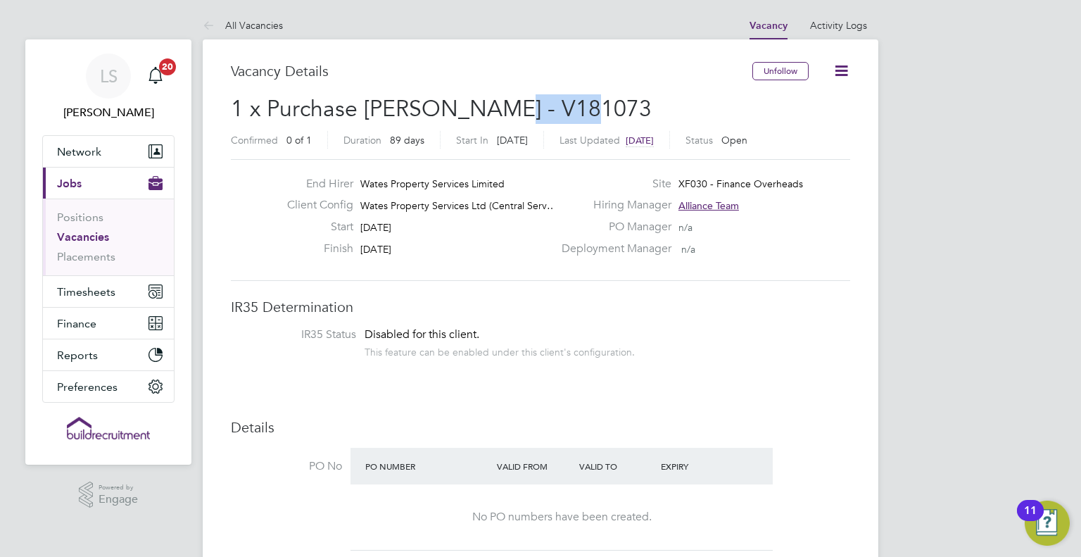
drag, startPoint x: 587, startPoint y: 111, endPoint x: 501, endPoint y: 110, distance: 86.6
click at [501, 110] on h2 "1 x Purchase [PERSON_NAME] - V181073 Confirmed 0 of 1 Duration 89 days Start In…" at bounding box center [540, 123] width 619 height 59
copy span "V181073"
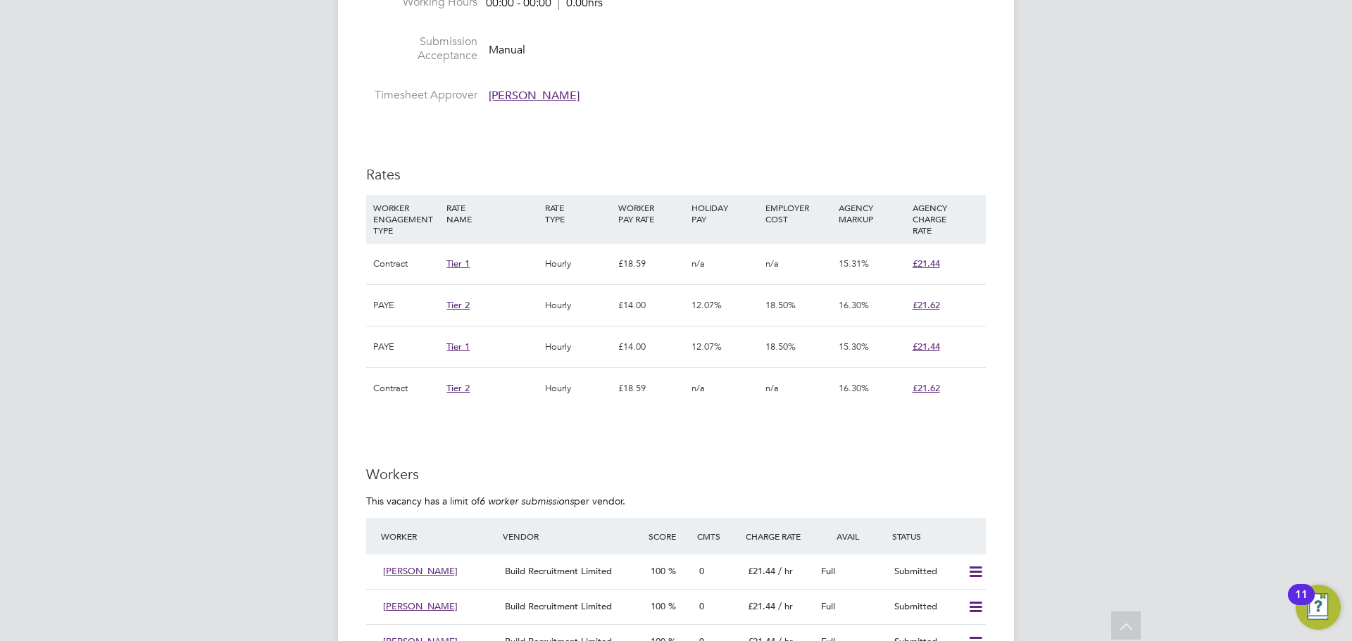
scroll to position [42, 99]
